Goal: Task Accomplishment & Management: Manage account settings

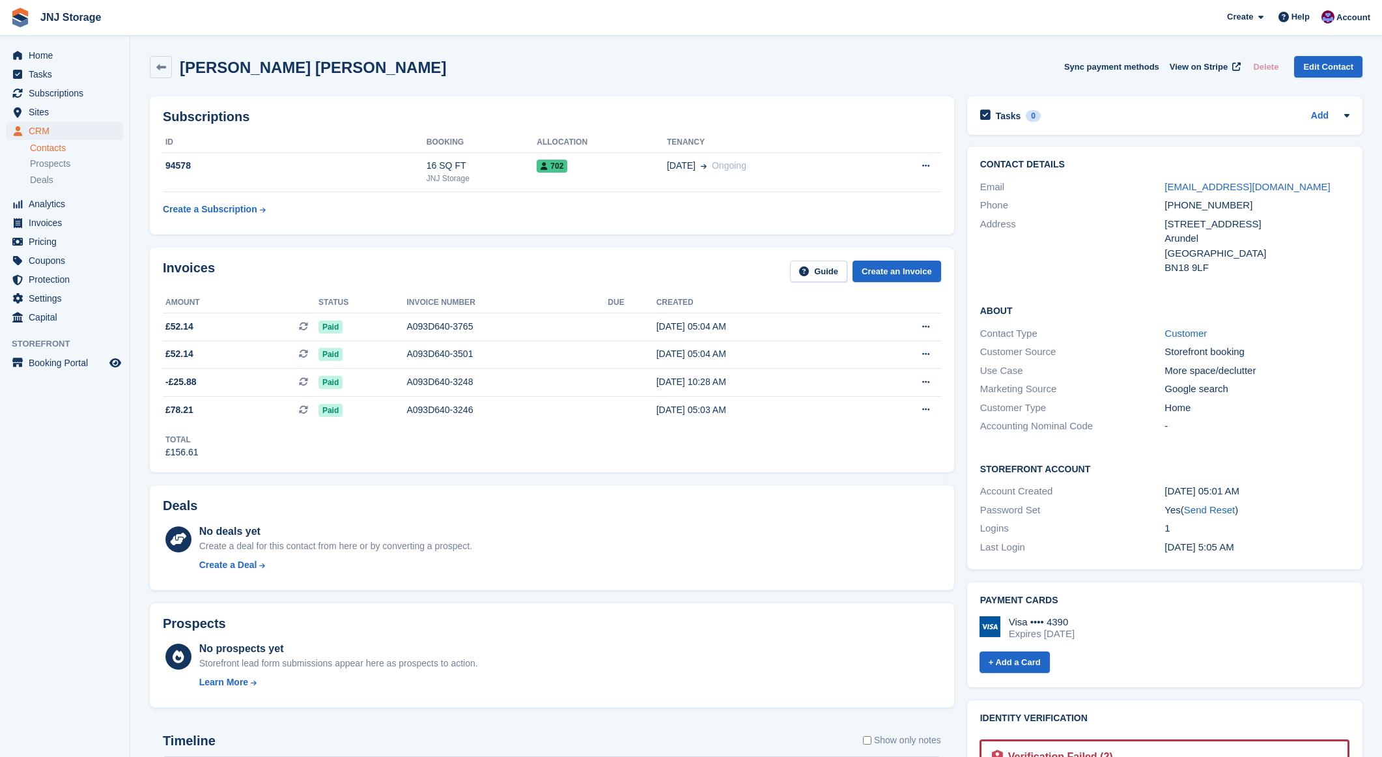
drag, startPoint x: 166, startPoint y: 59, endPoint x: 175, endPoint y: 57, distance: 8.7
click at [166, 59] on link at bounding box center [161, 67] width 22 height 22
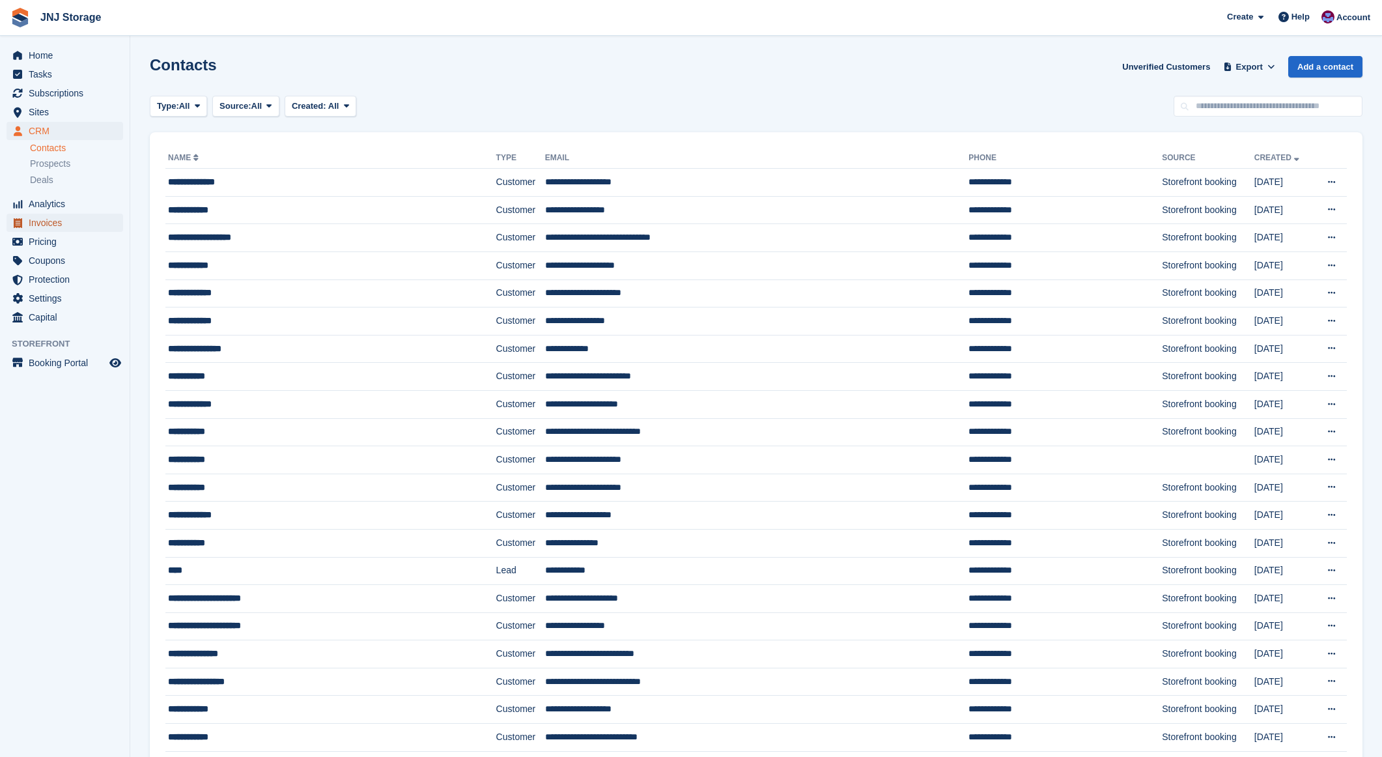
click at [48, 220] on span "Invoices" at bounding box center [68, 223] width 78 height 18
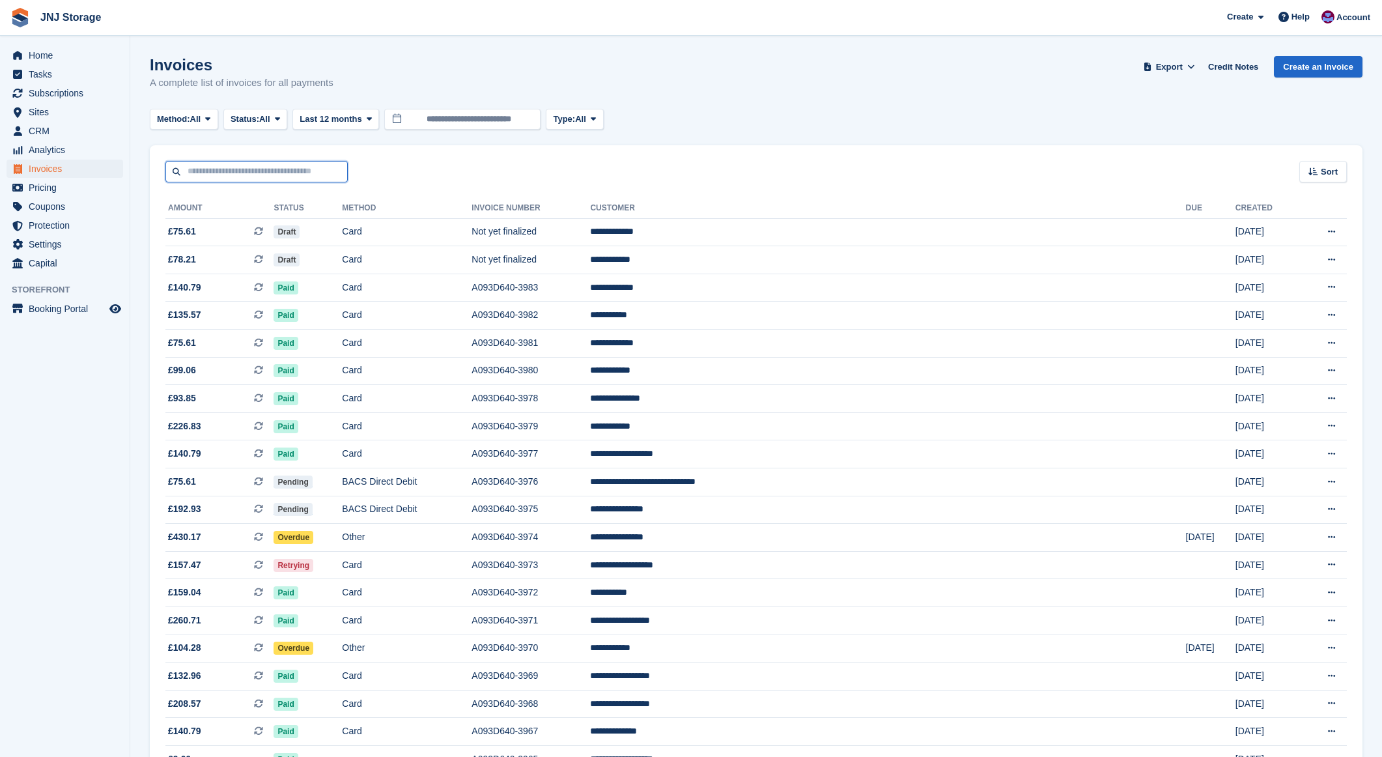
click at [303, 176] on input "text" at bounding box center [256, 171] width 182 height 21
type input "****"
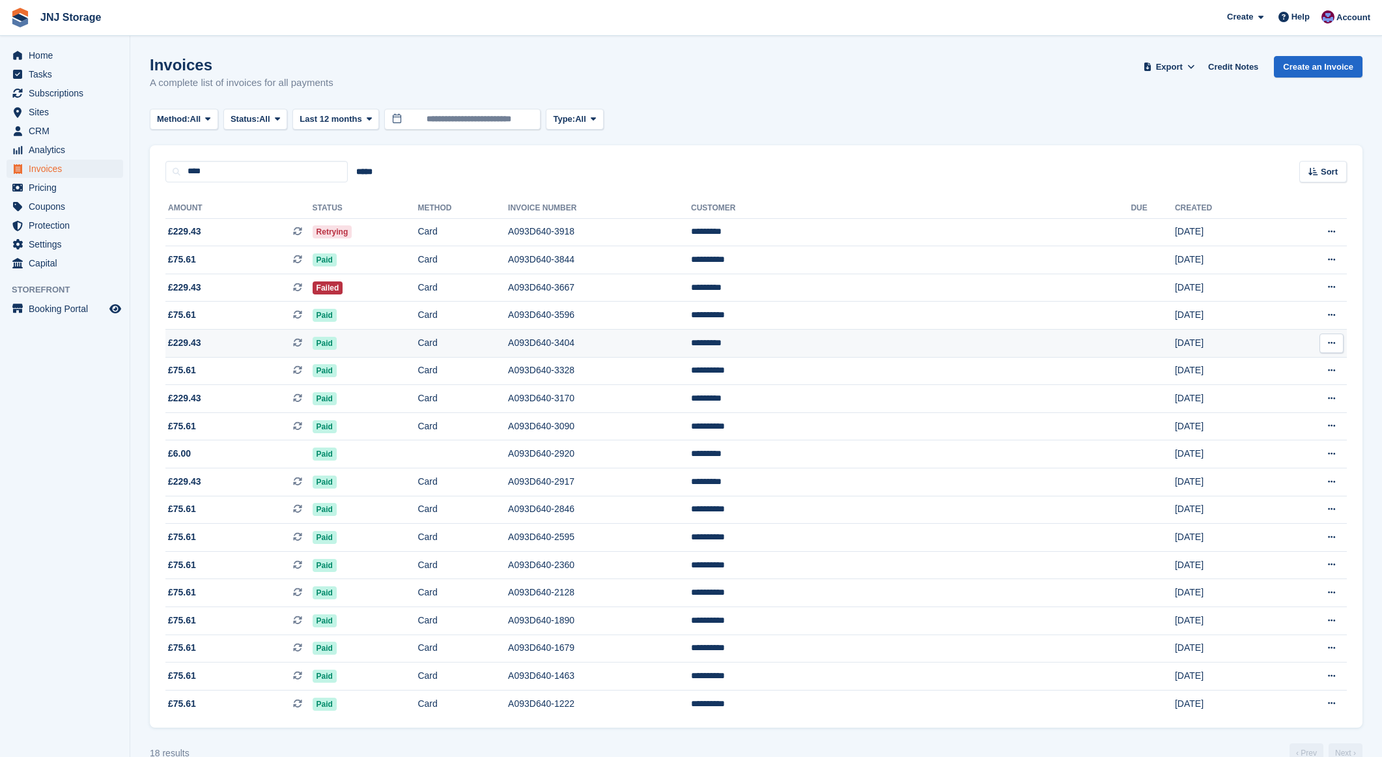
click at [266, 344] on span "£229.43 This is a recurring subscription invoice." at bounding box center [238, 343] width 147 height 14
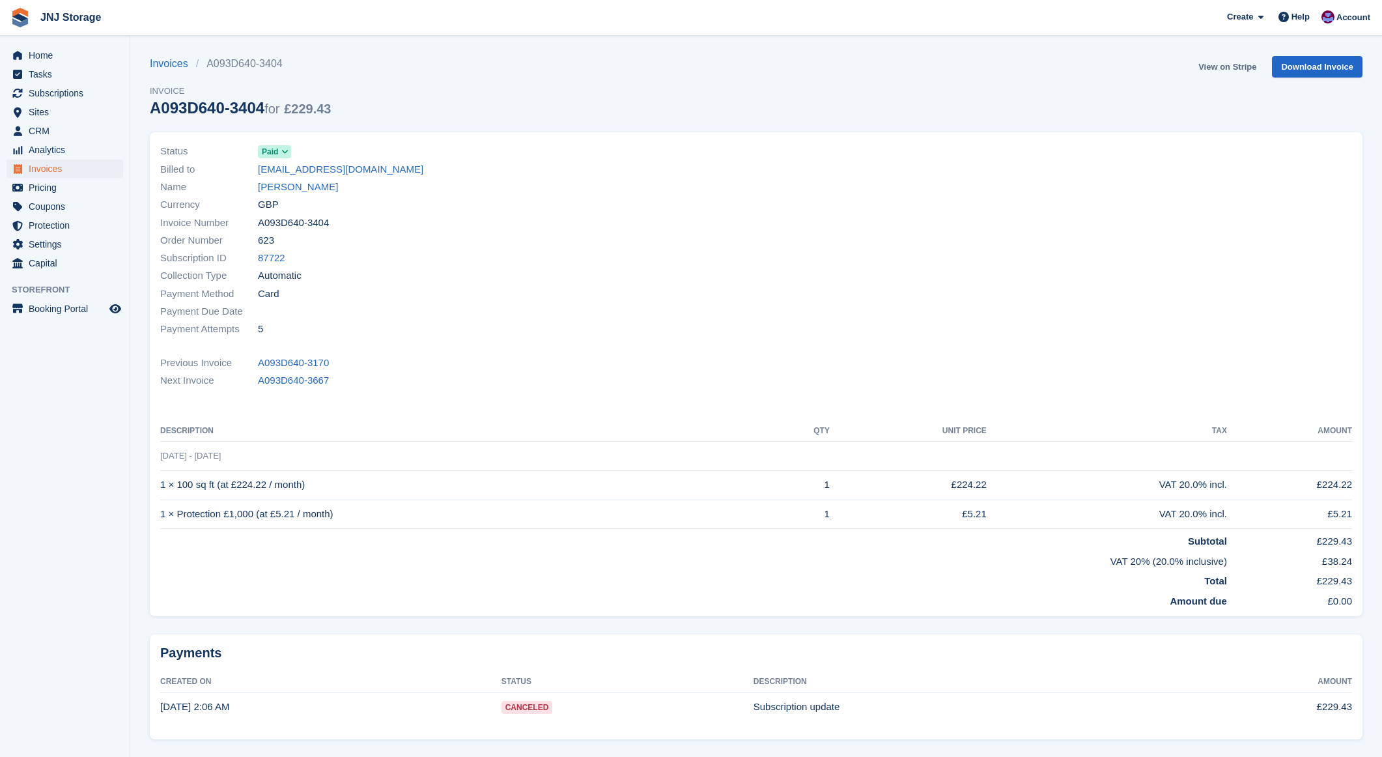
click at [1224, 64] on link "View on Stripe" at bounding box center [1227, 66] width 68 height 21
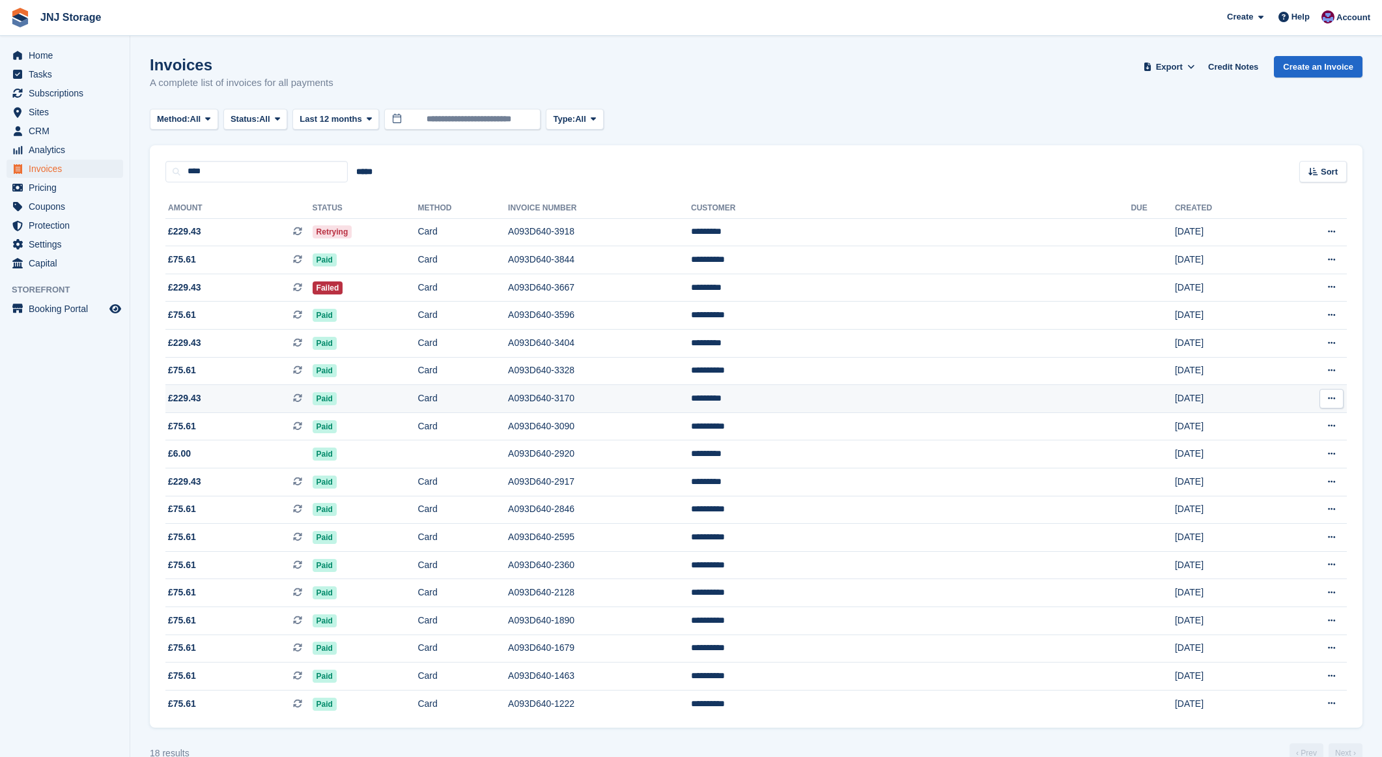
click at [245, 399] on span "£229.43 This is a recurring subscription invoice." at bounding box center [238, 398] width 147 height 14
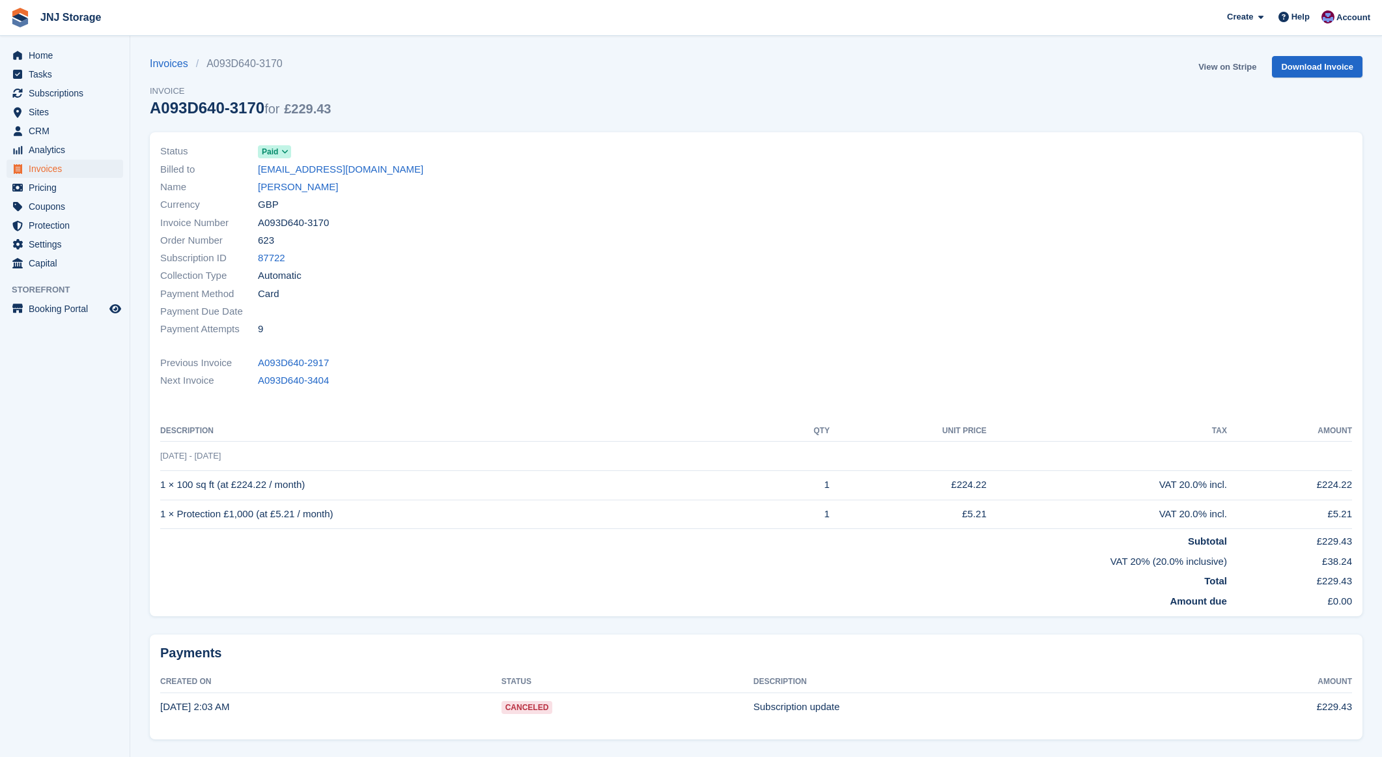
click at [1215, 64] on link "View on Stripe" at bounding box center [1227, 66] width 68 height 21
click at [263, 150] on span "Paid" at bounding box center [270, 152] width 16 height 12
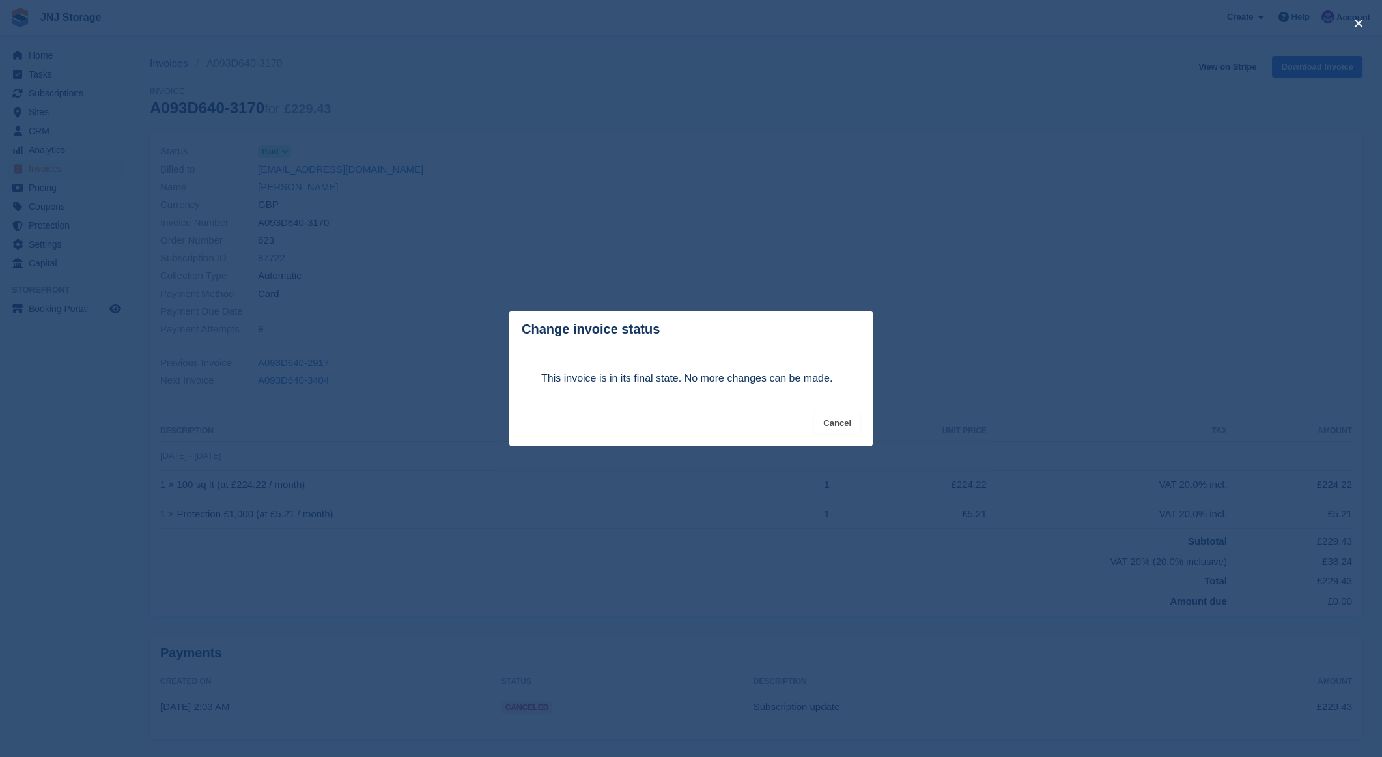
click at [848, 425] on button "Cancel" at bounding box center [837, 422] width 46 height 21
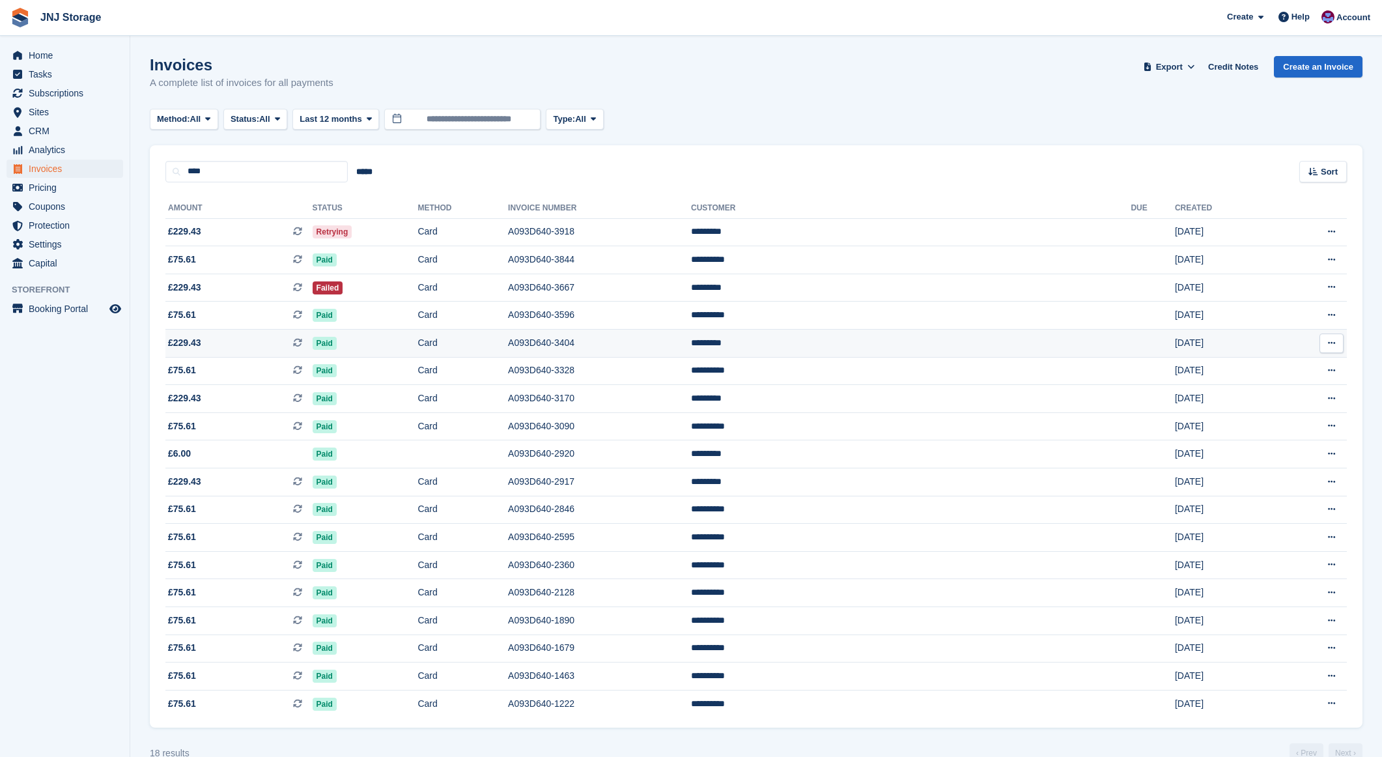
click at [239, 339] on span "£229.43 This is a recurring subscription invoice." at bounding box center [238, 343] width 147 height 14
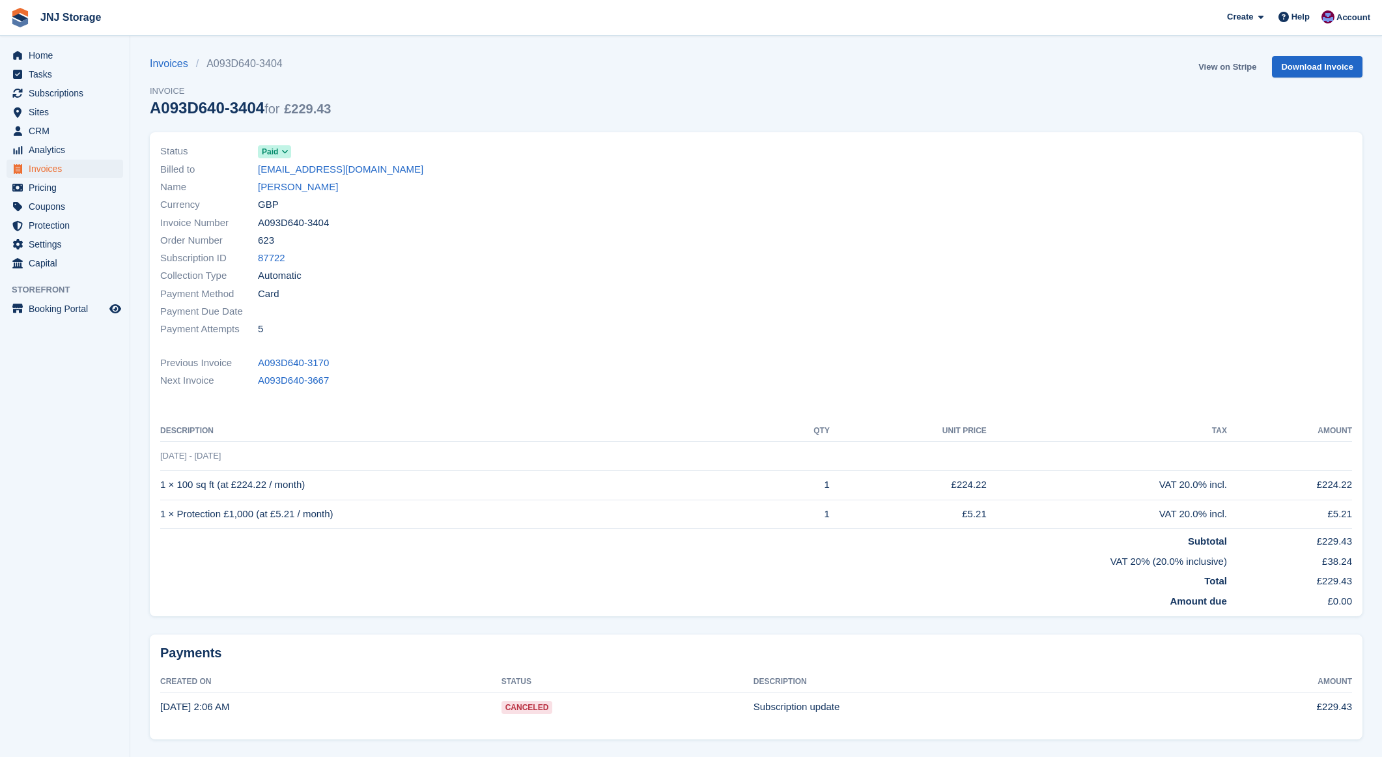
click at [1220, 69] on link "View on Stripe" at bounding box center [1227, 66] width 68 height 21
click at [287, 191] on link "Mark Owen" at bounding box center [298, 187] width 80 height 15
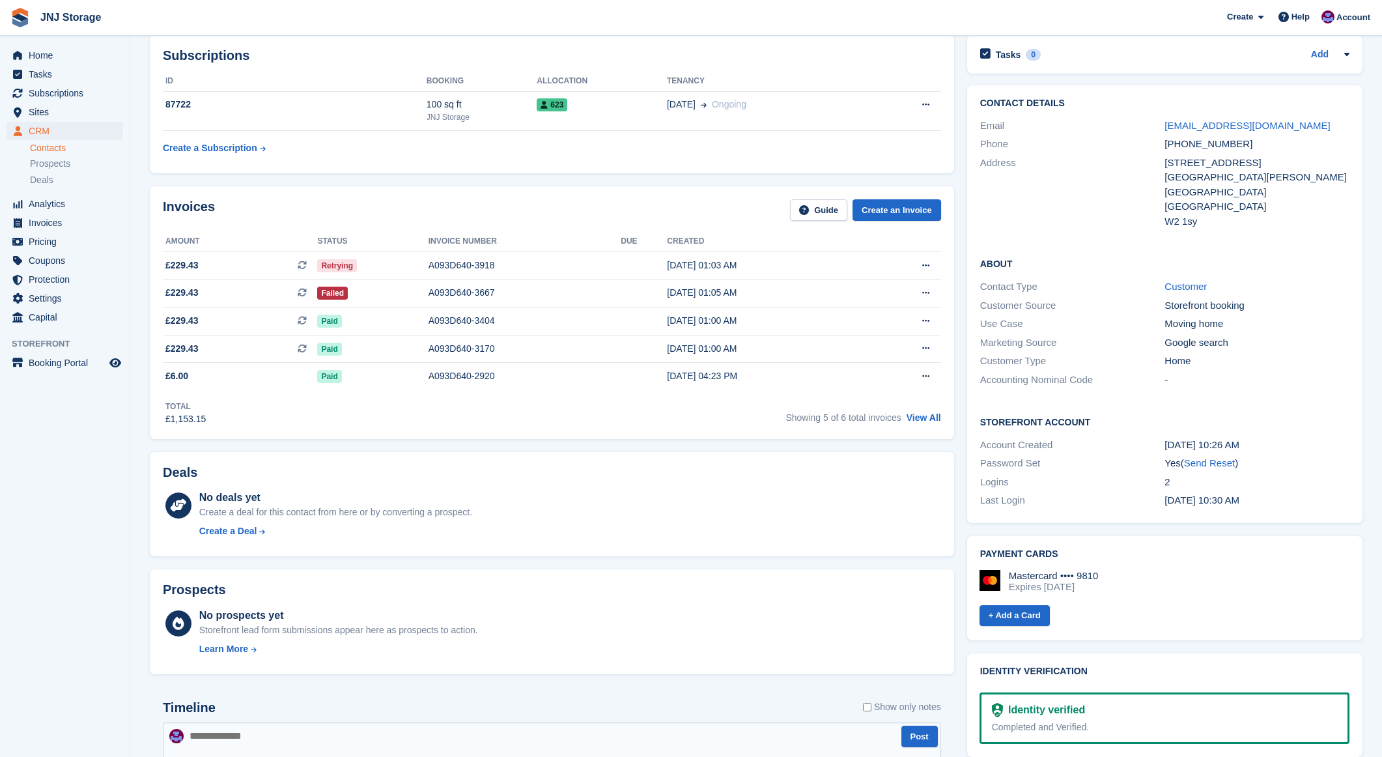
scroll to position [66, 0]
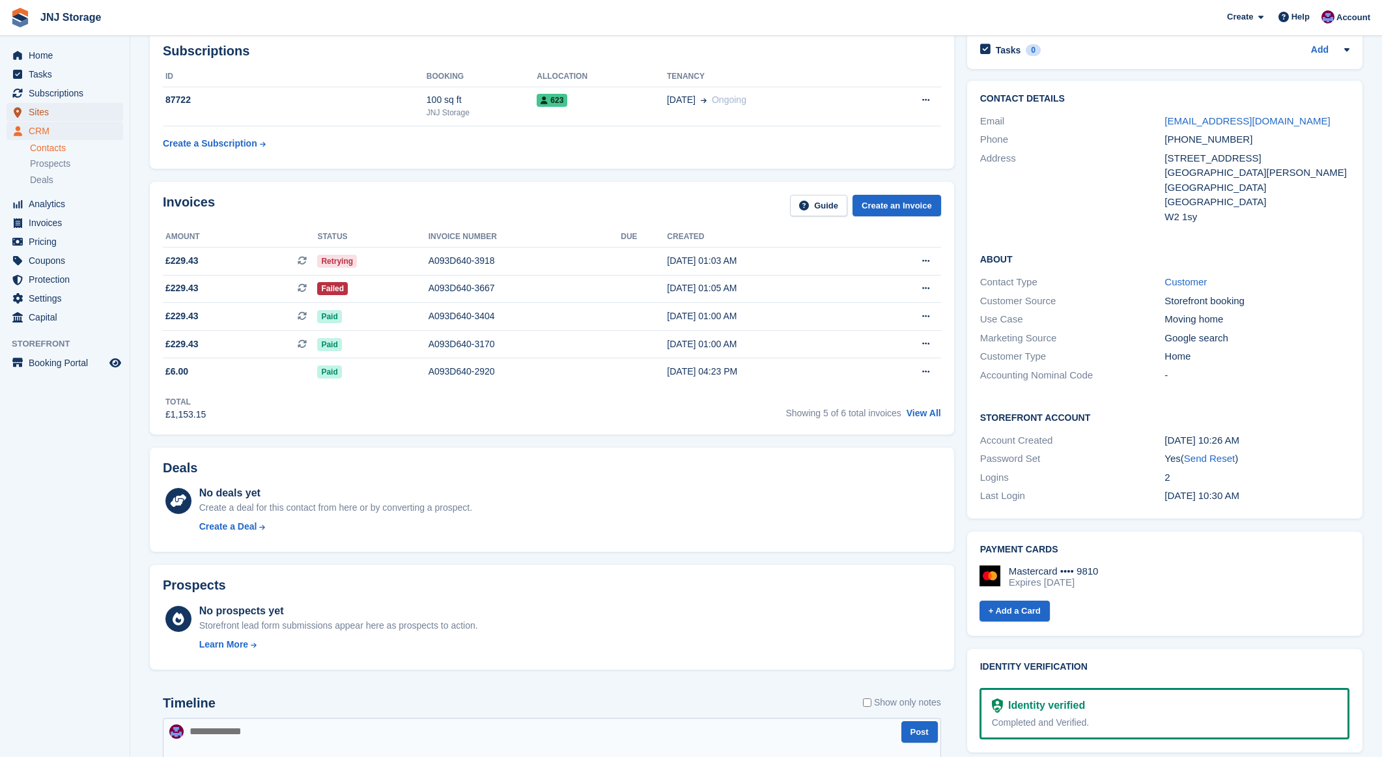
click at [57, 109] on span "Sites" at bounding box center [68, 112] width 78 height 18
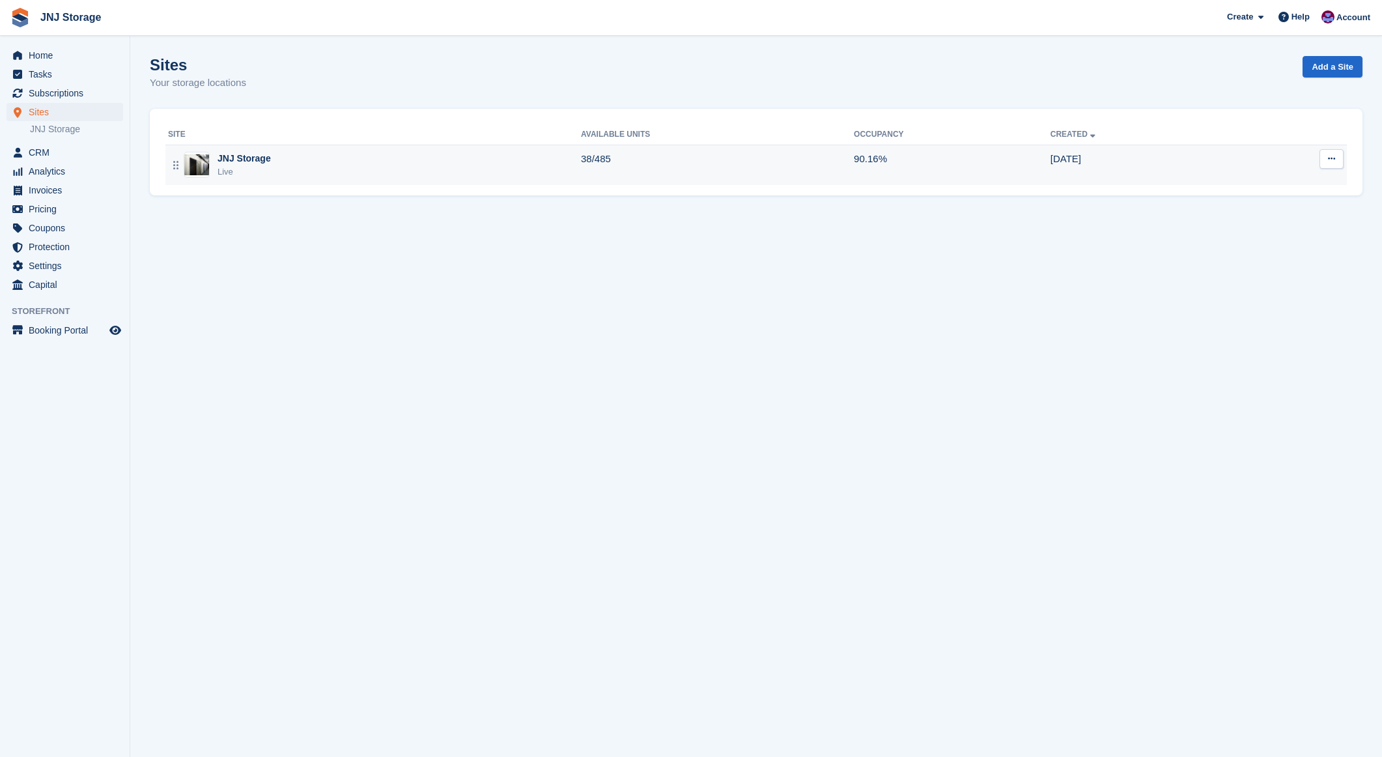
drag, startPoint x: 243, startPoint y: 155, endPoint x: 232, endPoint y: 156, distance: 11.1
click at [243, 155] on div "JNJ Storage" at bounding box center [243, 159] width 53 height 14
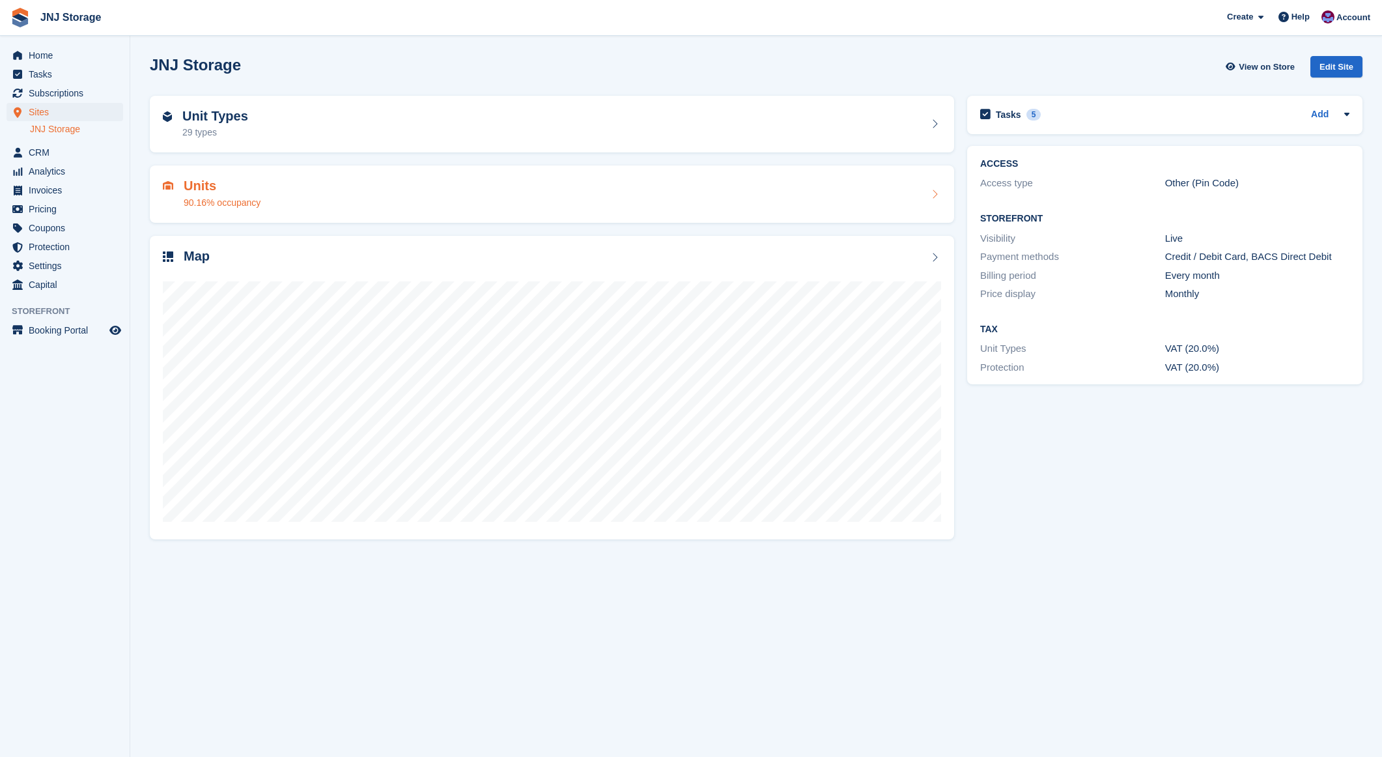
click at [200, 187] on h2 "Units" at bounding box center [222, 185] width 77 height 15
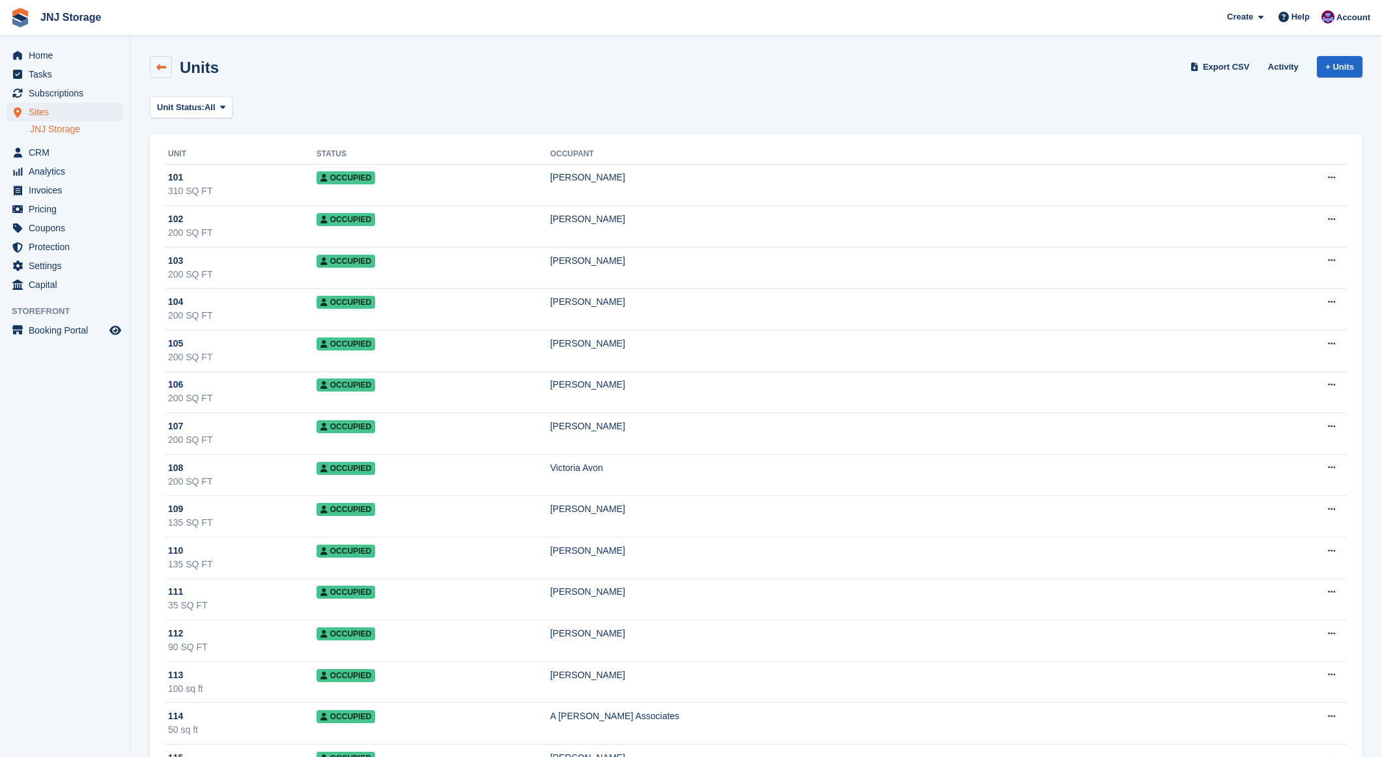
click at [159, 76] on link at bounding box center [161, 67] width 22 height 22
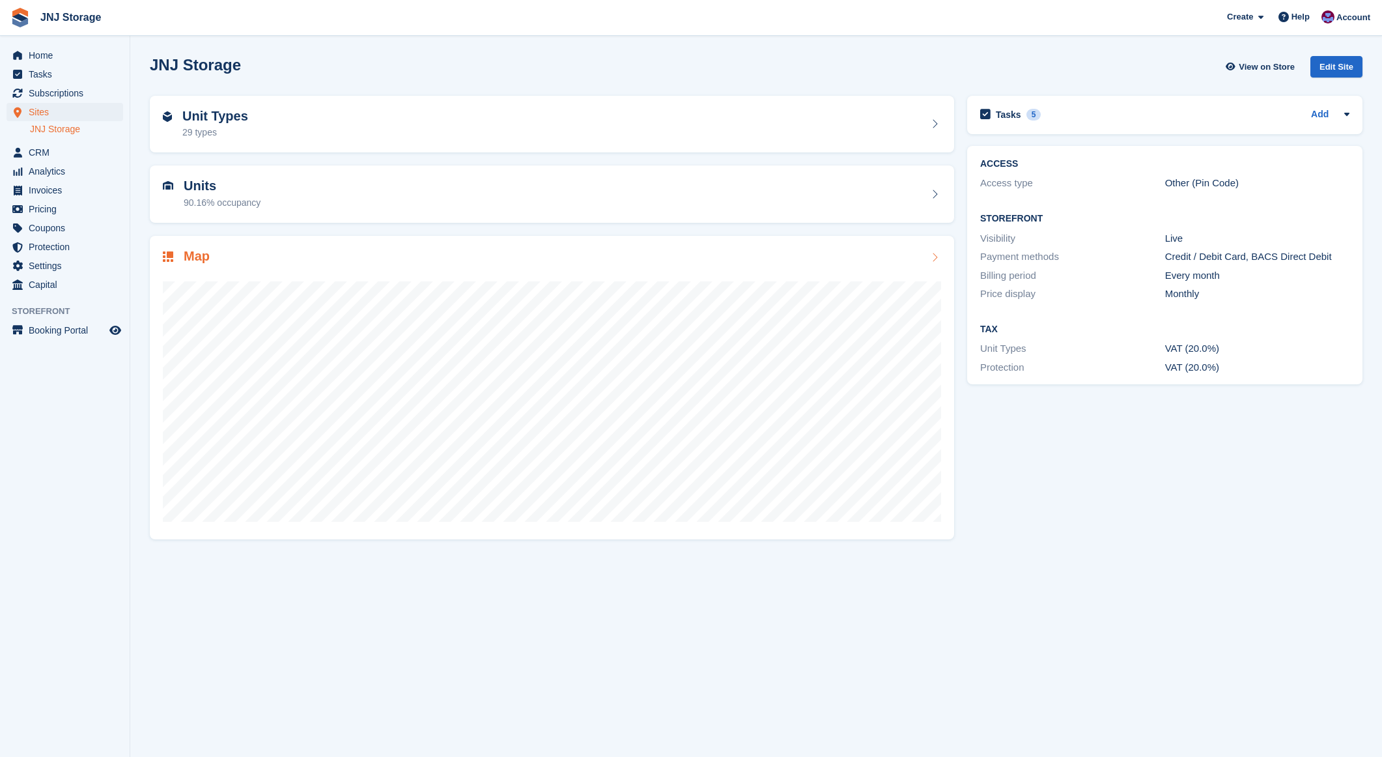
click at [203, 255] on h2 "Map" at bounding box center [197, 256] width 26 height 15
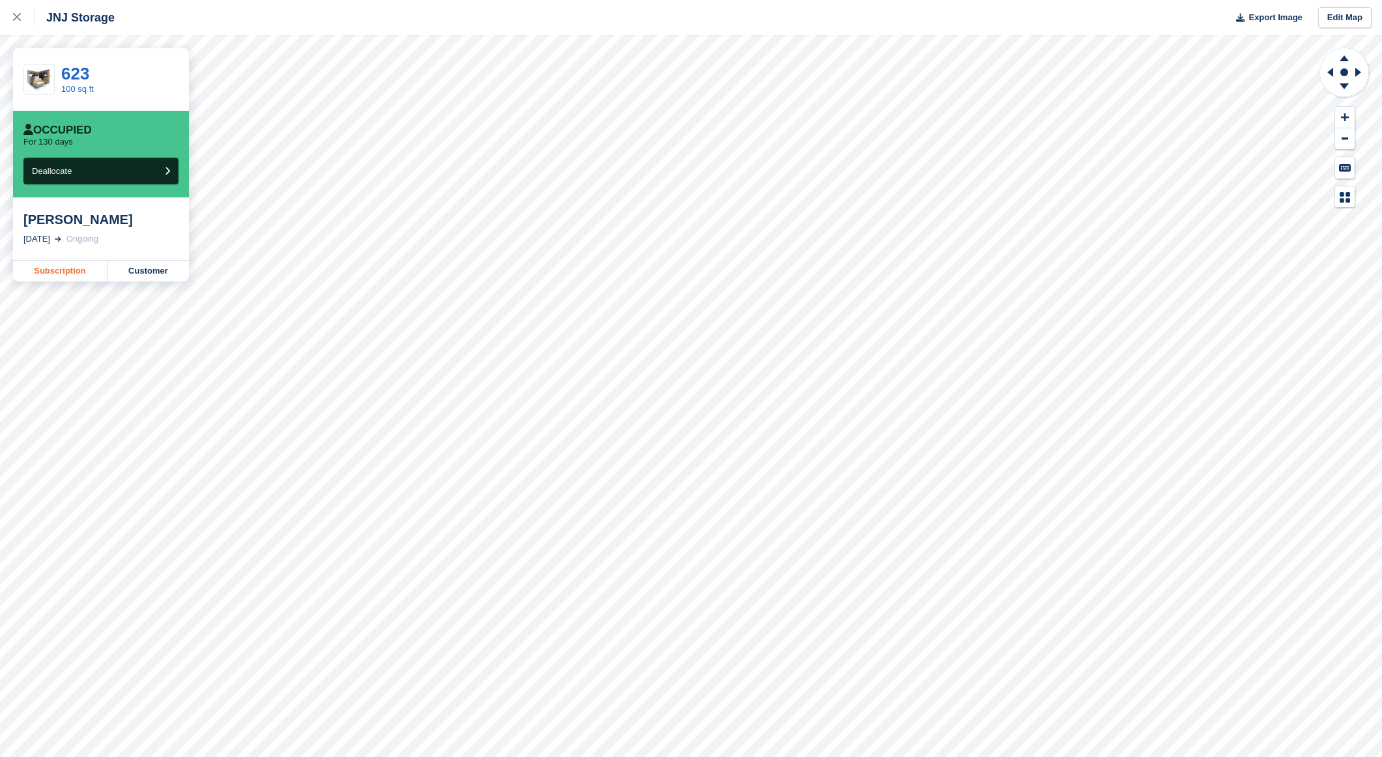
click at [73, 272] on link "Subscription" at bounding box center [60, 270] width 94 height 21
click at [18, 19] on icon at bounding box center [17, 17] width 8 height 8
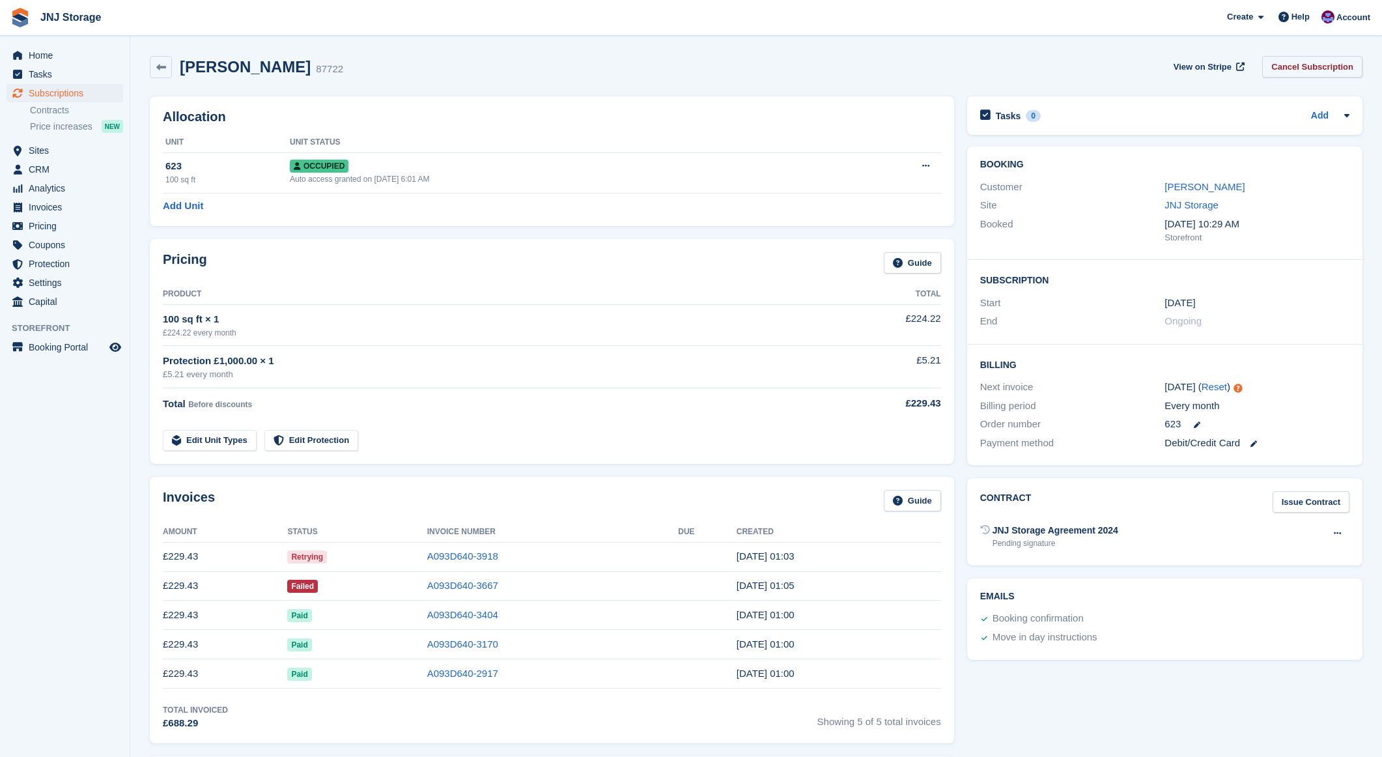
click at [1322, 64] on link "Cancel Subscription" at bounding box center [1312, 66] width 100 height 21
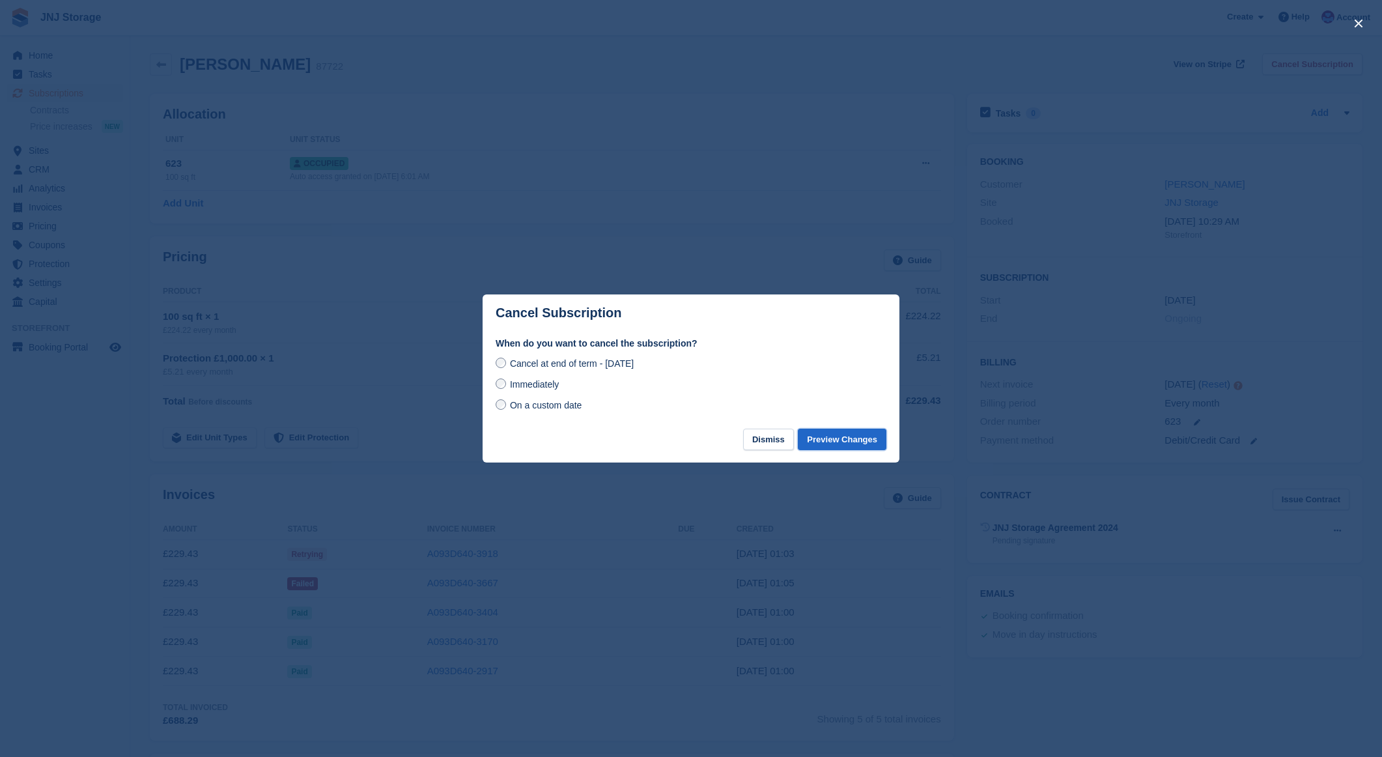
click at [817, 436] on button "Preview Changes" at bounding box center [842, 438] width 89 height 21
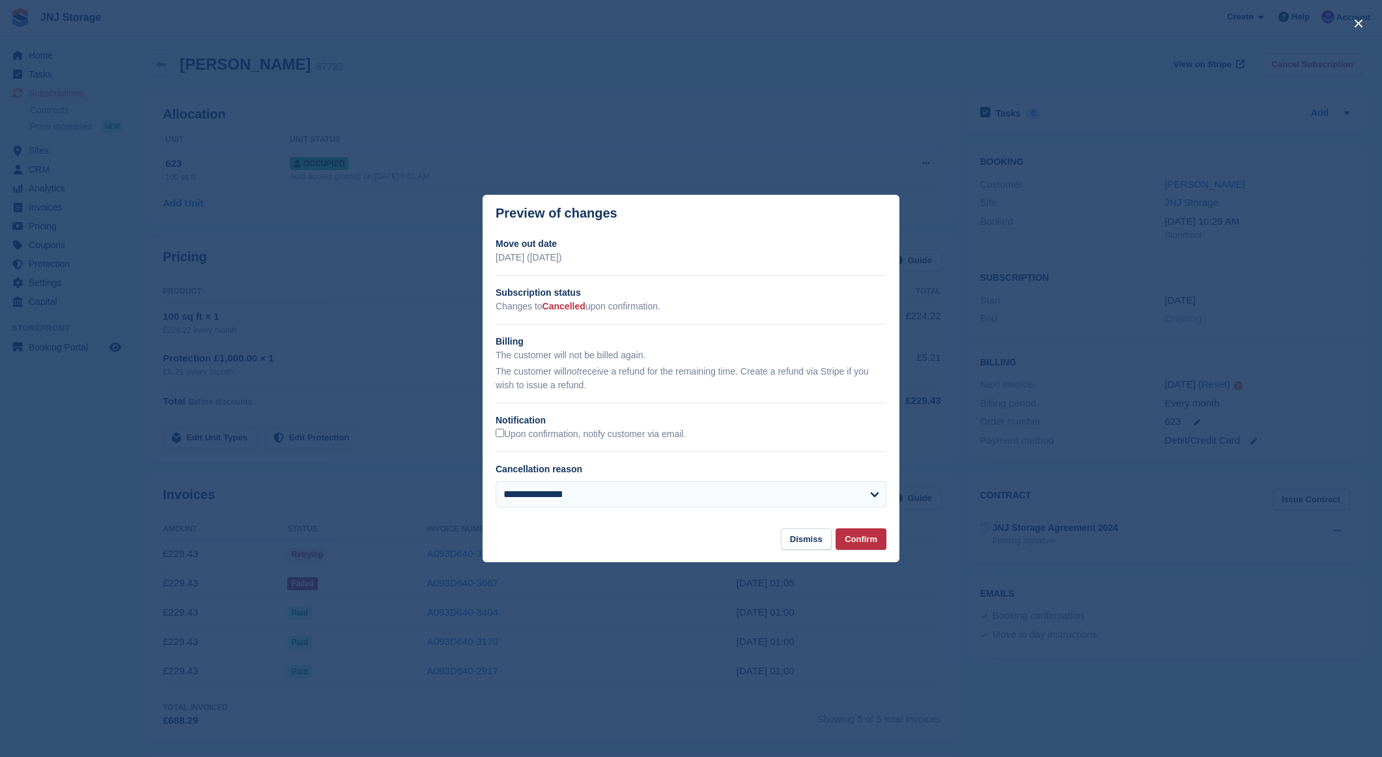
scroll to position [3, 0]
click at [619, 498] on select "**********" at bounding box center [691, 494] width 391 height 26
select select "**********"
click at [496, 481] on select "**********" at bounding box center [691, 494] width 391 height 26
click at [852, 539] on button "Confirm" at bounding box center [860, 538] width 51 height 21
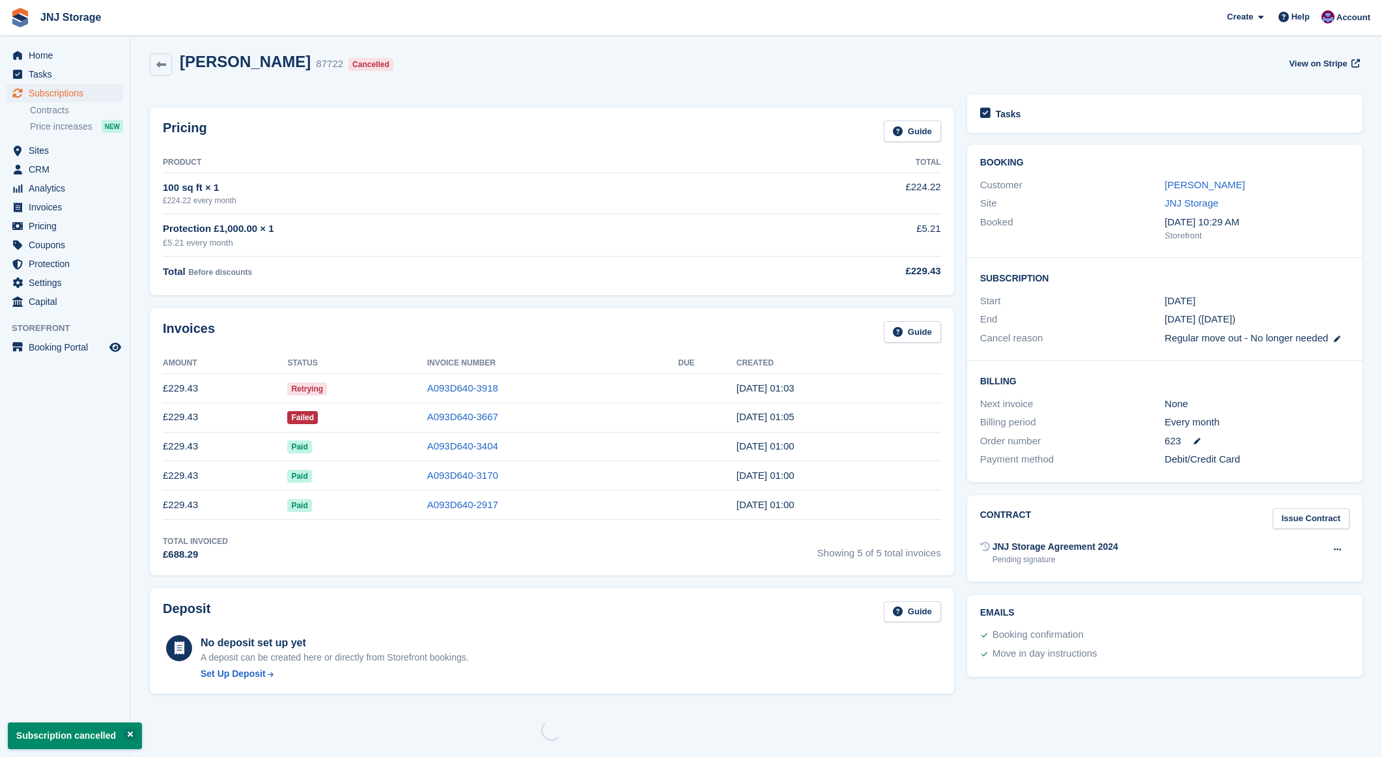
scroll to position [0, 0]
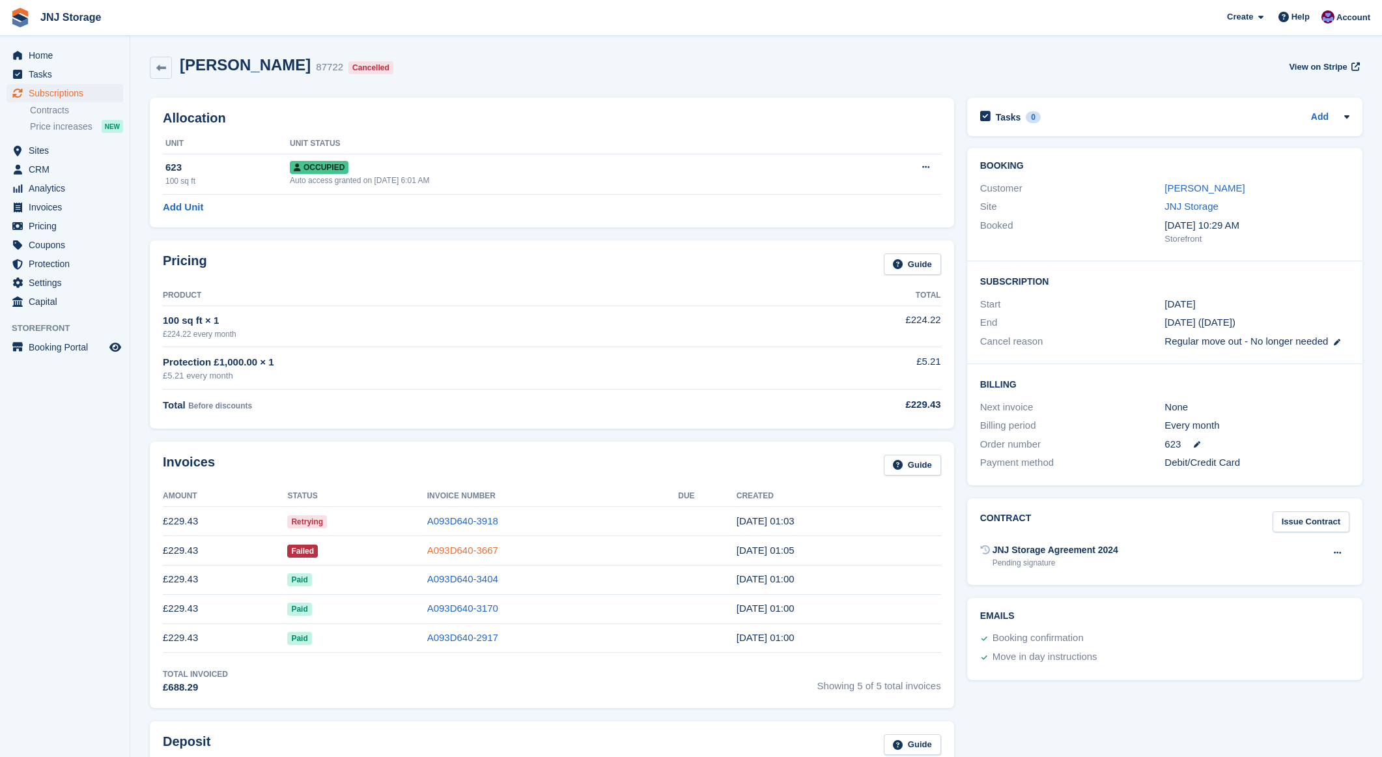
click at [462, 546] on link "A093D640-3667" at bounding box center [462, 549] width 71 height 11
click at [469, 522] on link "A093D640-3918" at bounding box center [462, 520] width 71 height 11
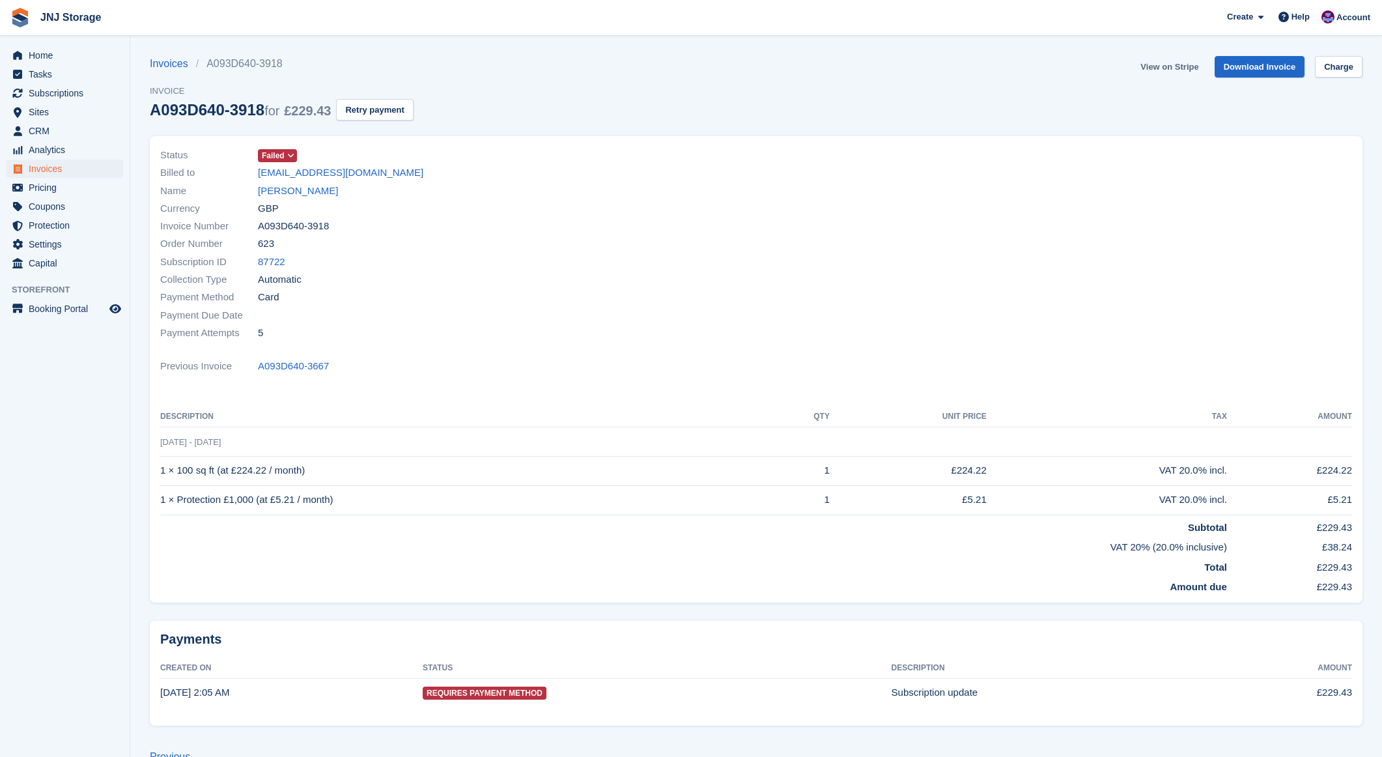
click at [1151, 63] on link "View on Stripe" at bounding box center [1169, 66] width 68 height 21
click at [165, 59] on link "Invoices" at bounding box center [173, 64] width 46 height 16
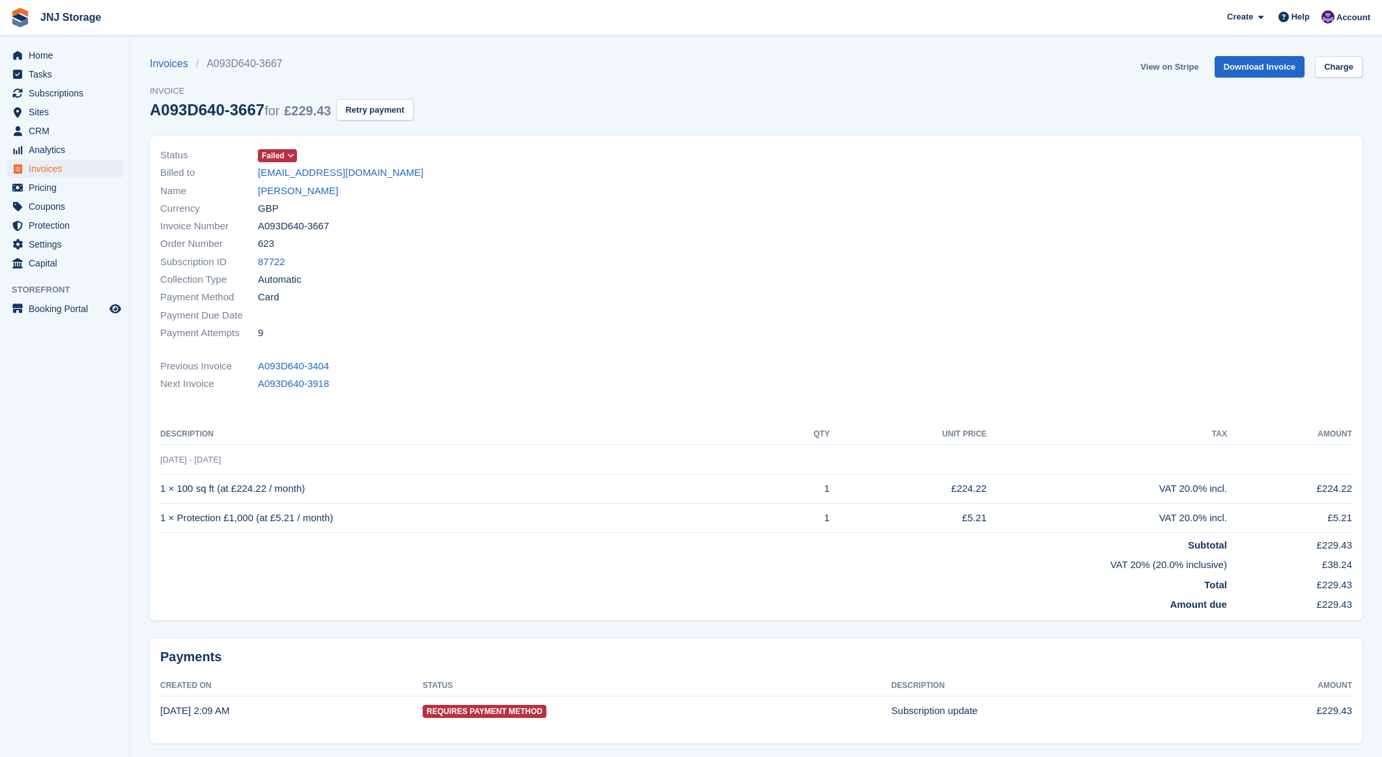
click at [1158, 66] on link "View on Stripe" at bounding box center [1169, 66] width 68 height 21
click at [1146, 66] on link "View on Stripe" at bounding box center [1169, 66] width 68 height 21
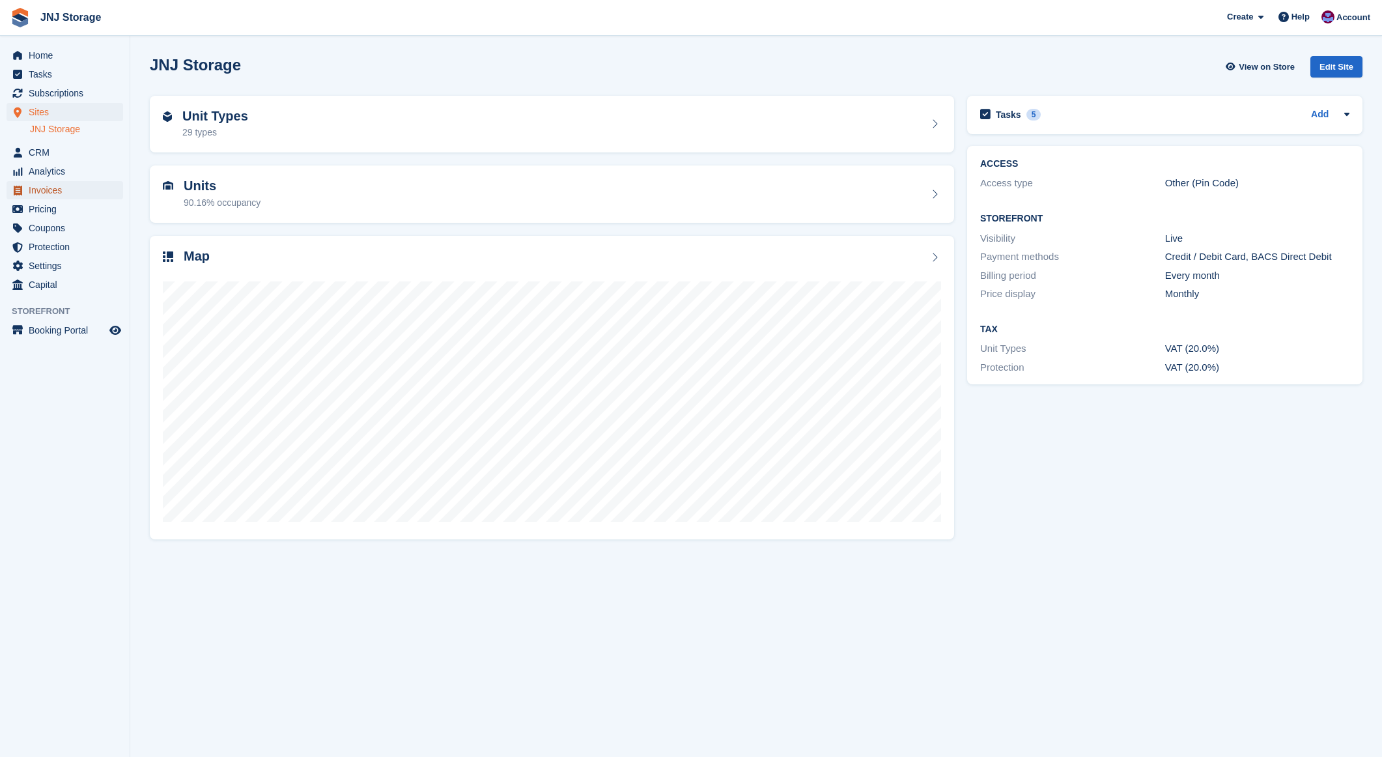
click at [53, 193] on span "Invoices" at bounding box center [68, 190] width 78 height 18
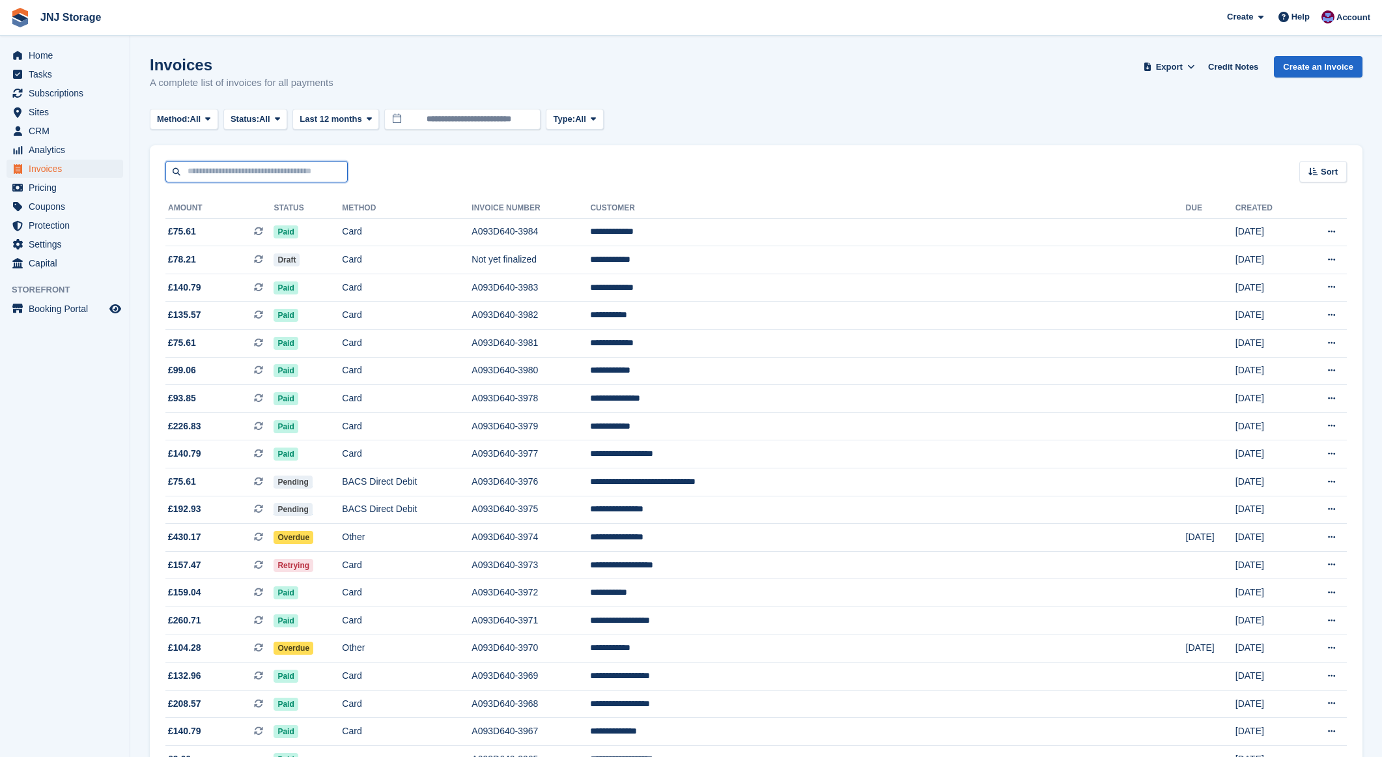
click at [234, 173] on input "text" at bounding box center [256, 171] width 182 height 21
type input "*******"
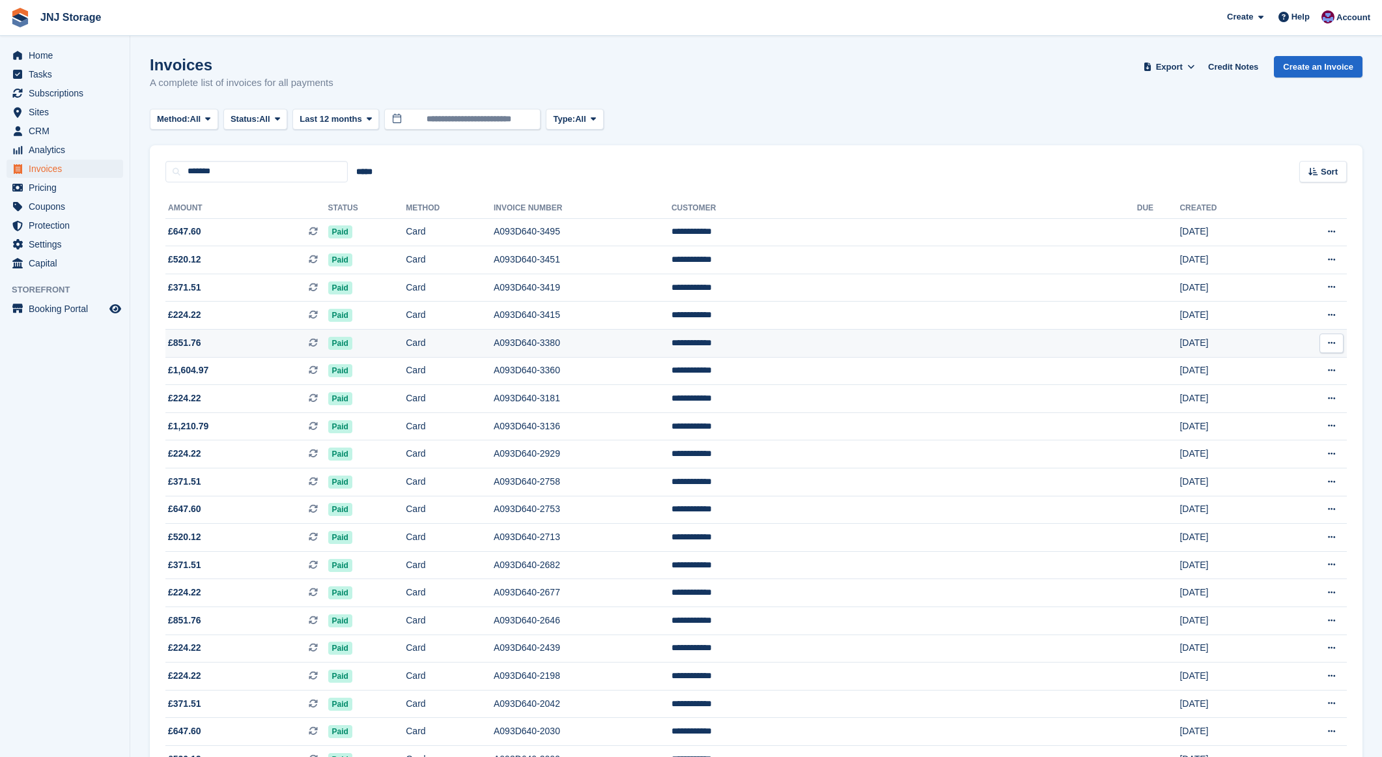
click at [267, 346] on span "£851.76 This is a recurring subscription invoice." at bounding box center [246, 343] width 163 height 14
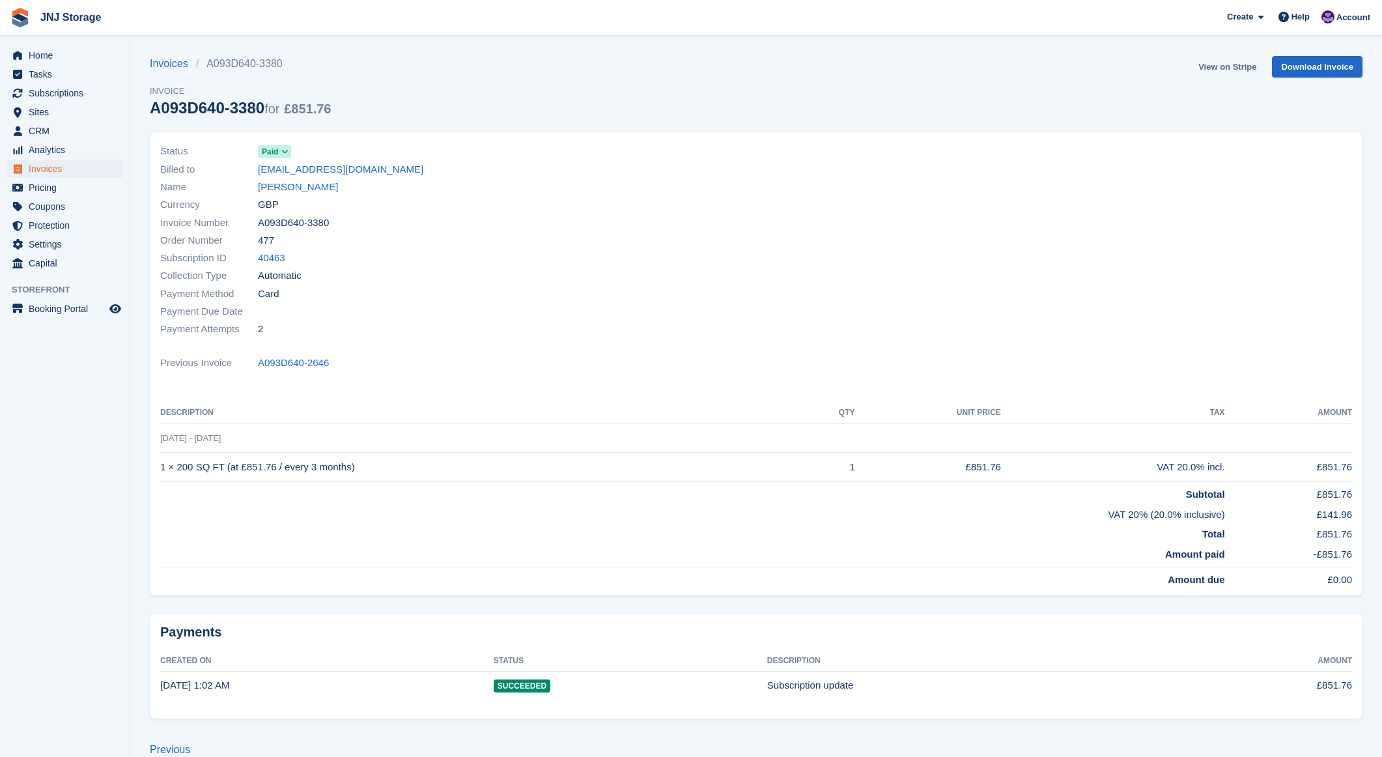
click at [1222, 65] on link "View on Stripe" at bounding box center [1227, 66] width 68 height 21
drag, startPoint x: 1220, startPoint y: 66, endPoint x: 1152, endPoint y: 5, distance: 91.8
click at [68, 168] on span "Invoices" at bounding box center [68, 169] width 78 height 18
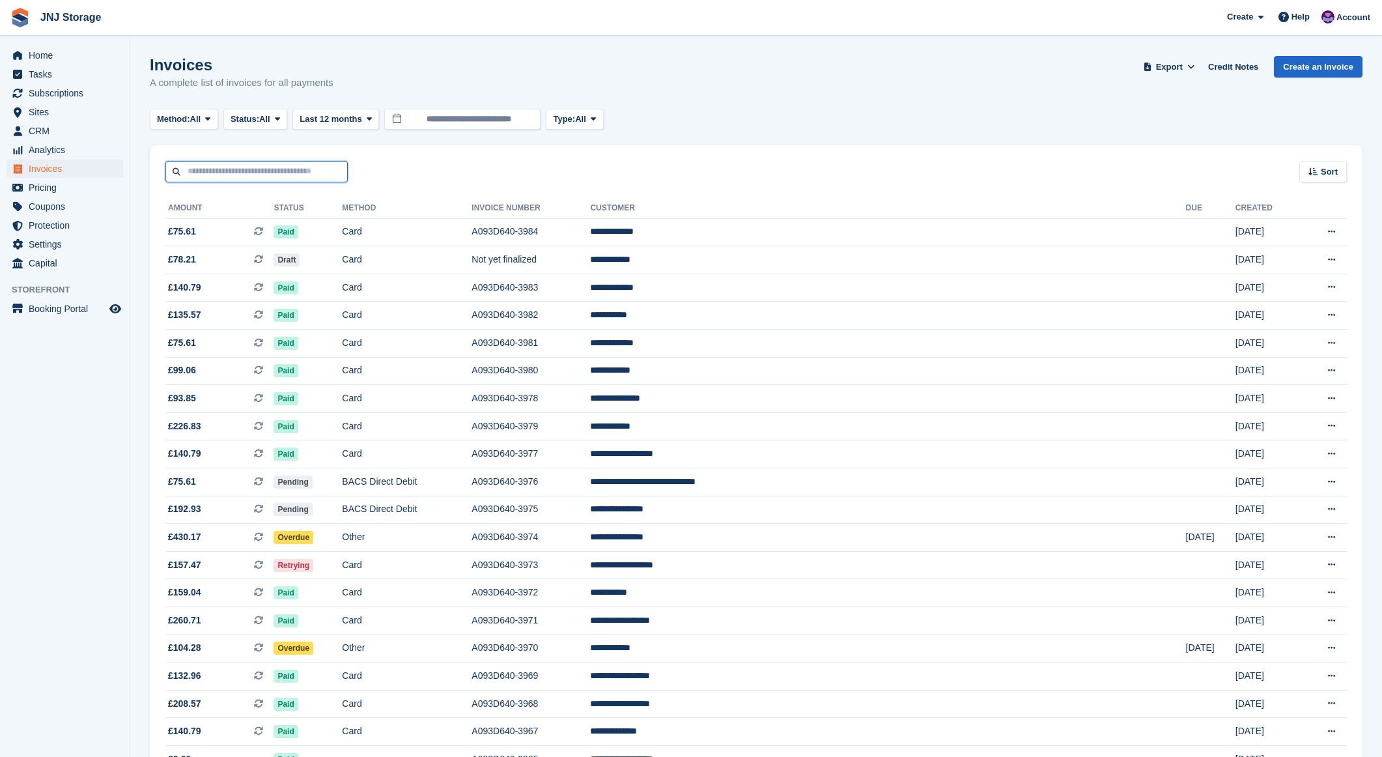
click at [260, 175] on input "text" at bounding box center [256, 171] width 182 height 21
type input "****"
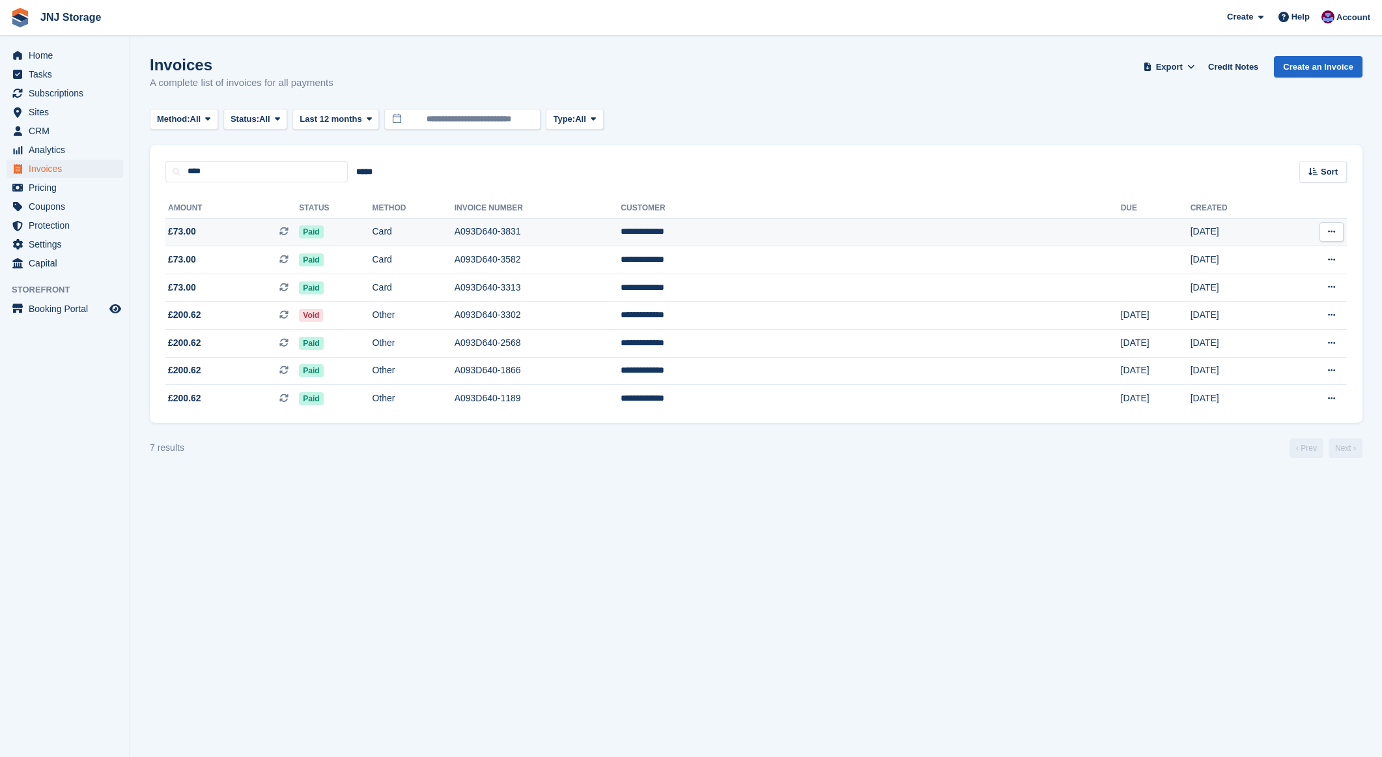
click at [273, 231] on span "£73.00 This is a recurring subscription invoice." at bounding box center [231, 232] width 133 height 14
click at [250, 289] on span "£73.00 This is a recurring subscription invoice." at bounding box center [231, 288] width 133 height 14
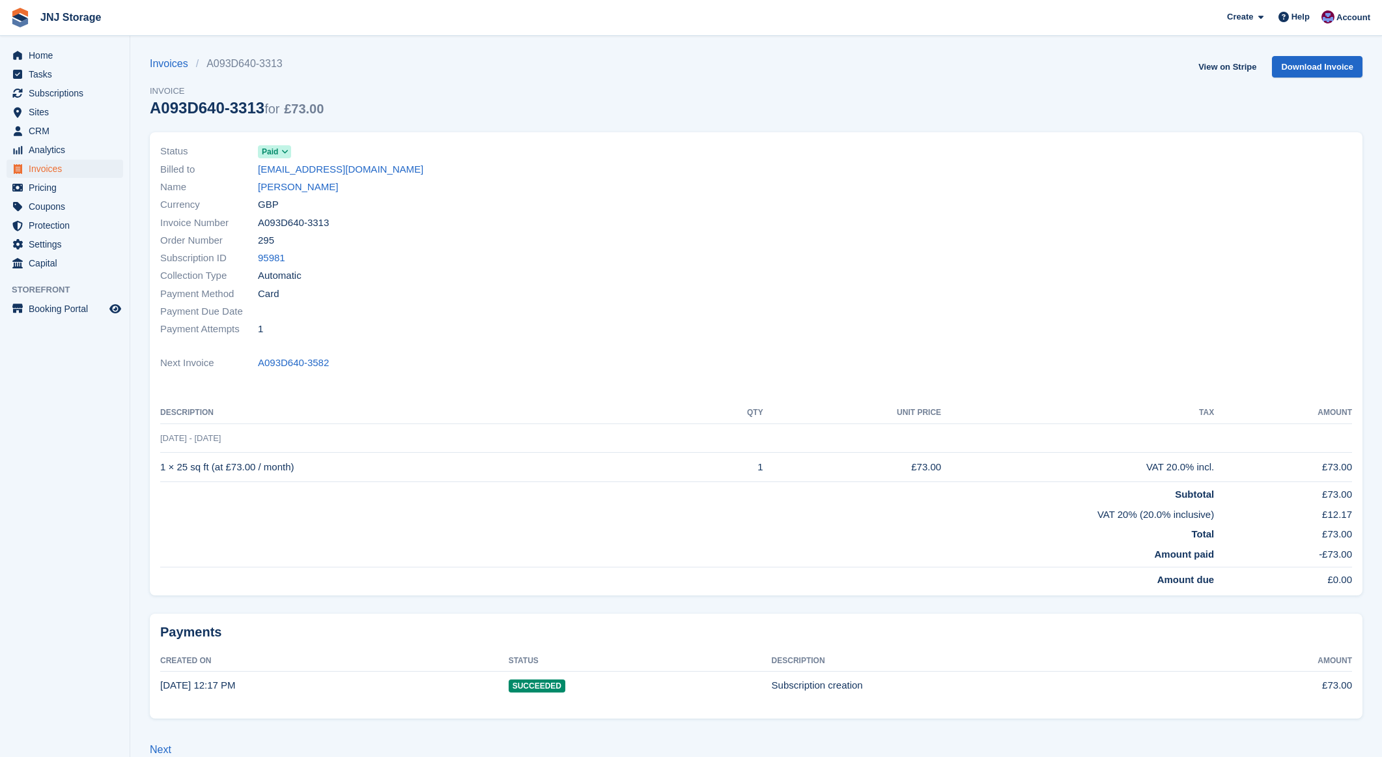
scroll to position [20, 0]
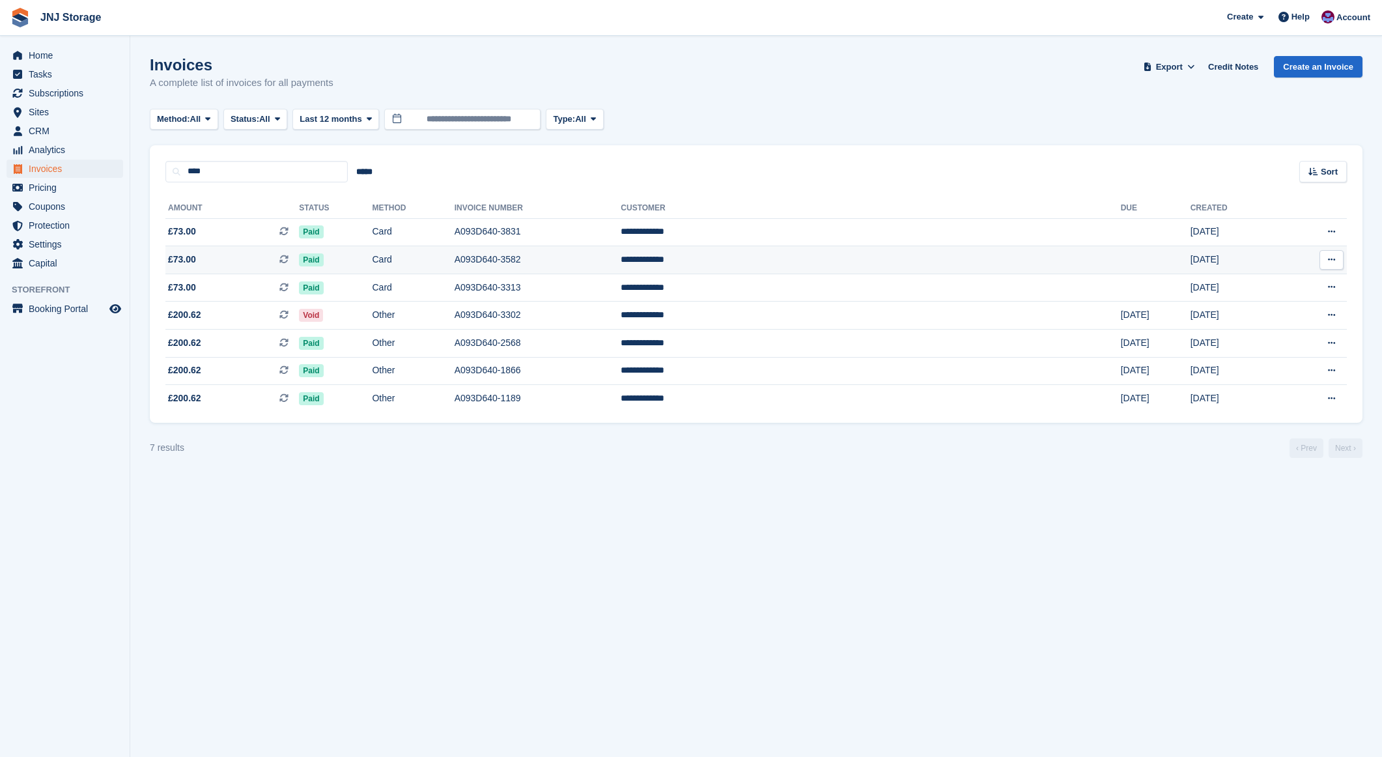
click at [268, 255] on span "£73.00 This is a recurring subscription invoice." at bounding box center [231, 260] width 133 height 14
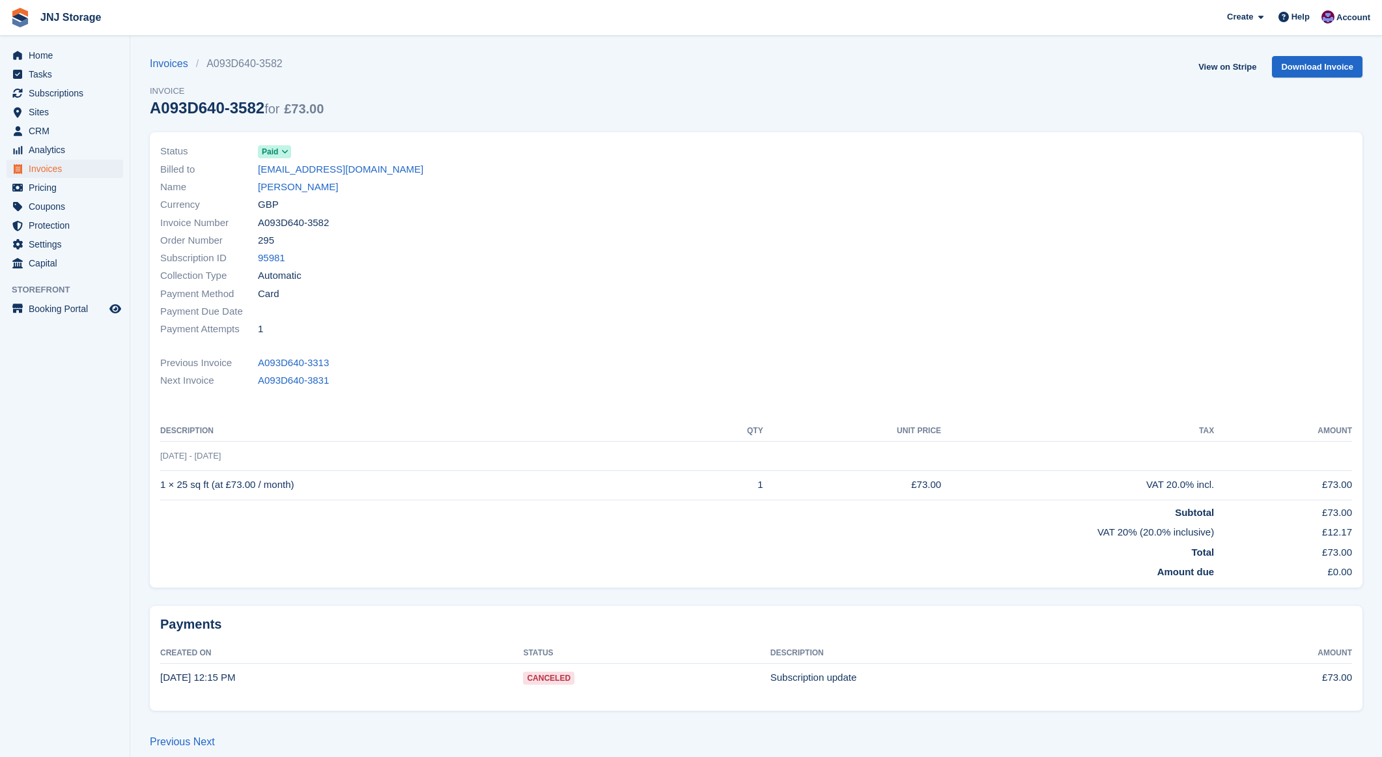
scroll to position [12, 0]
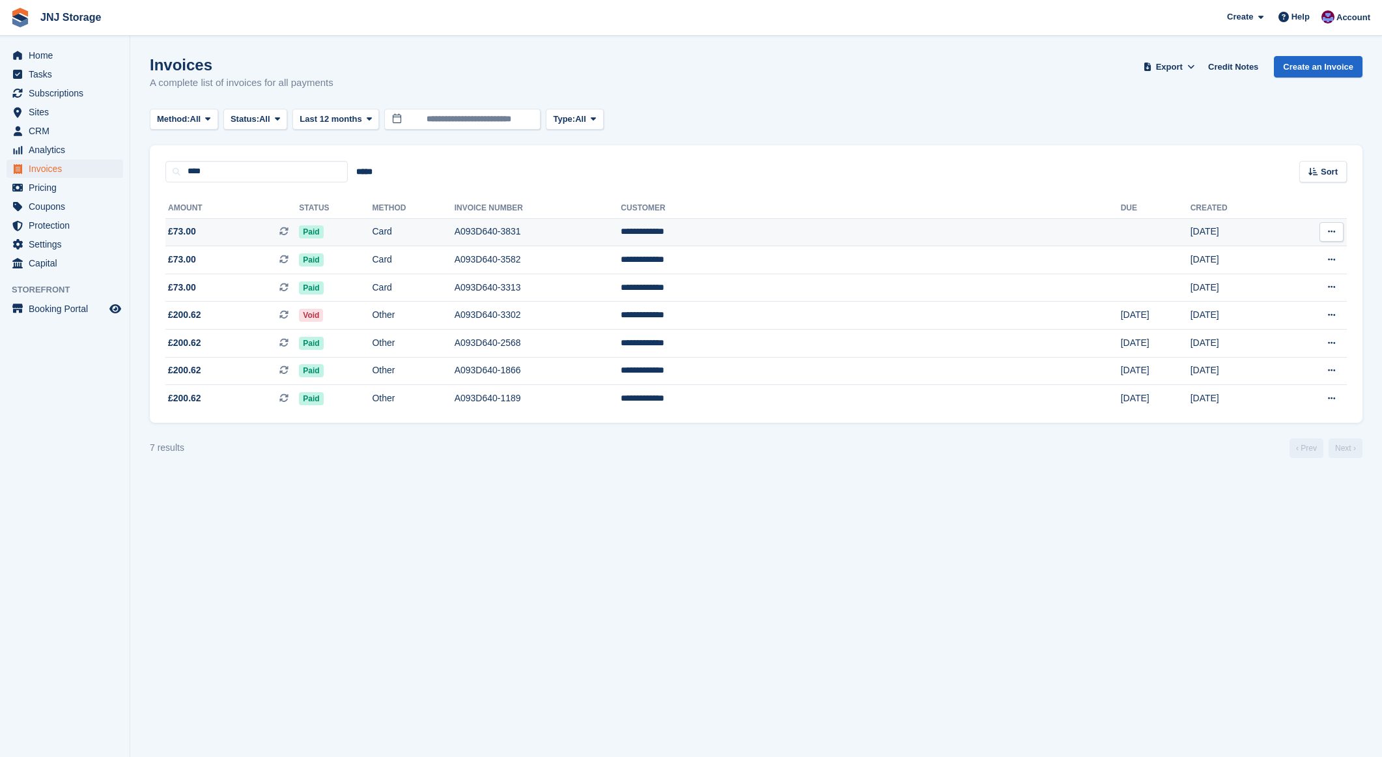
click at [283, 221] on td "£73.00 This is a recurring subscription invoice." at bounding box center [231, 232] width 133 height 28
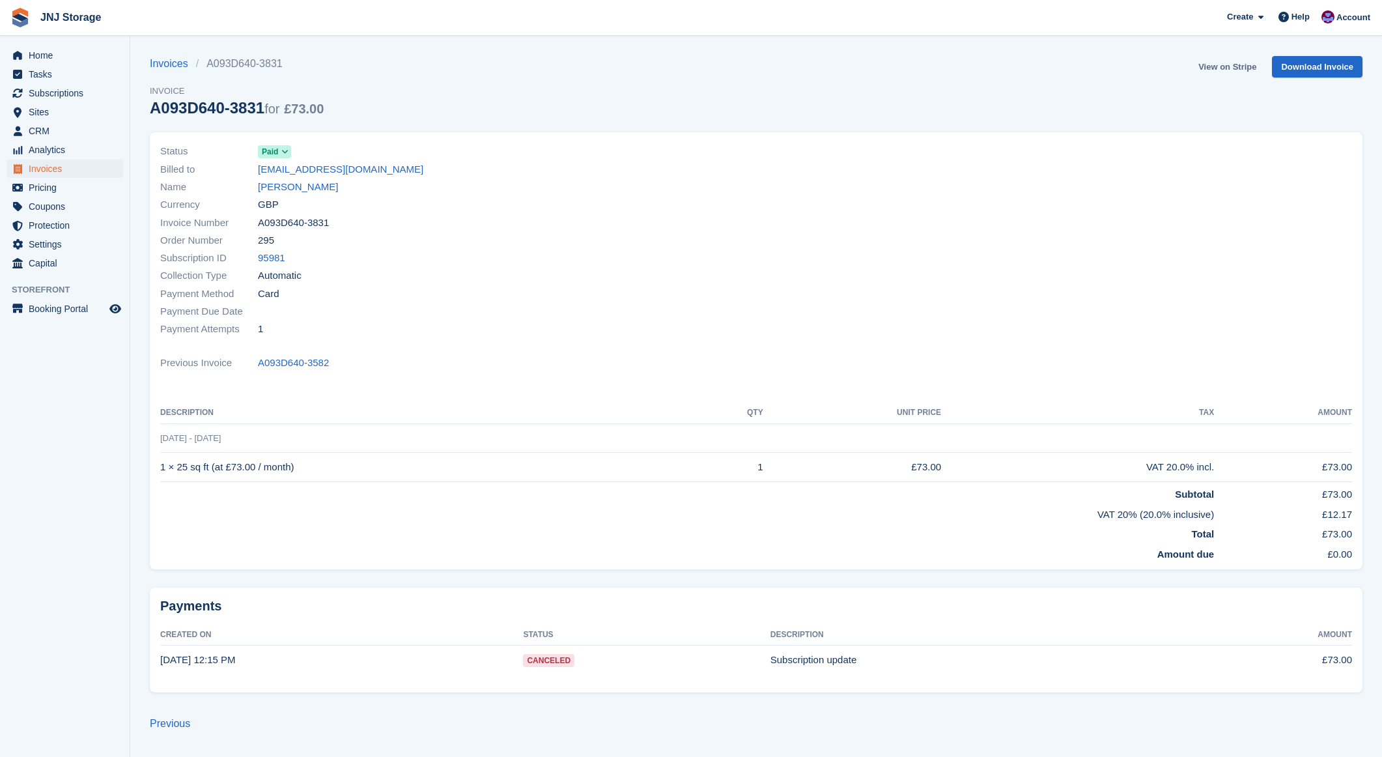
click at [1236, 68] on link "View on Stripe" at bounding box center [1227, 66] width 68 height 21
click at [60, 168] on span "Invoices" at bounding box center [68, 169] width 78 height 18
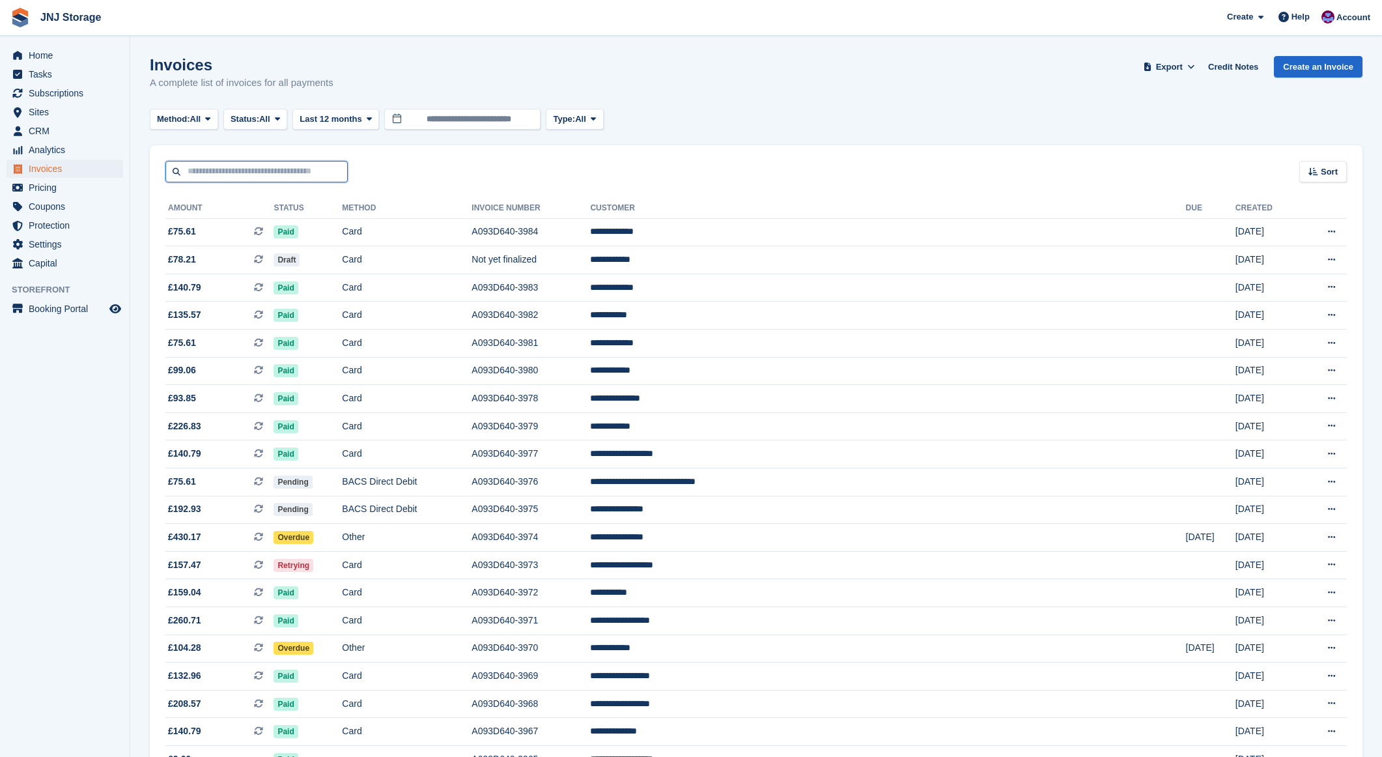
click at [250, 173] on input "text" at bounding box center [256, 171] width 182 height 21
type input "*****"
